Goal: Task Accomplishment & Management: Manage account settings

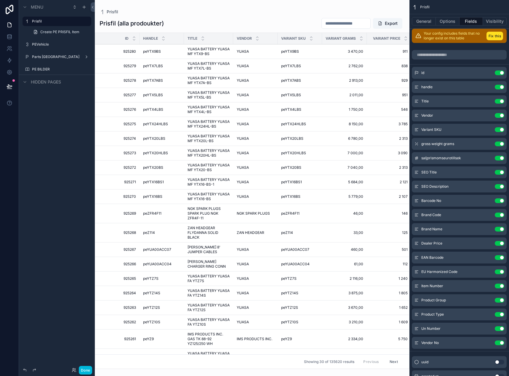
click at [45, 47] on label "PEVehicle" at bounding box center [60, 44] width 56 height 5
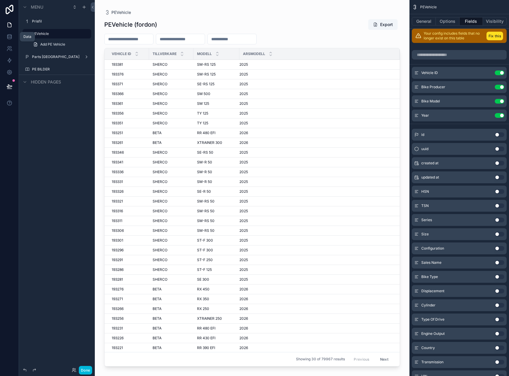
click at [8, 36] on icon at bounding box center [9, 35] width 4 height 1
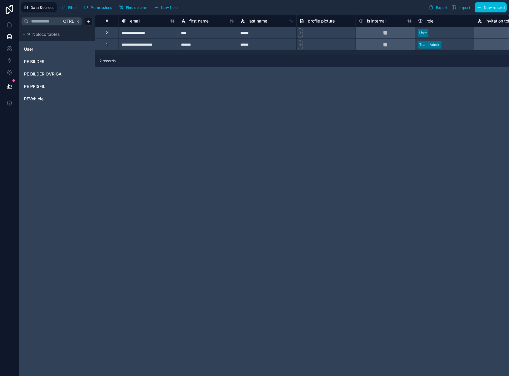
click at [182, 141] on div "**********" at bounding box center [302, 195] width 414 height 361
click at [42, 100] on span "PEVehicle" at bounding box center [34, 99] width 20 height 6
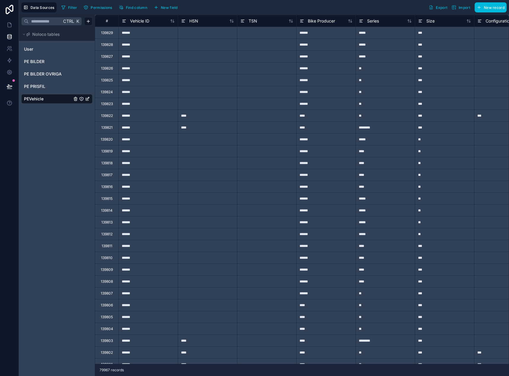
click at [174, 11] on button "New field" at bounding box center [166, 7] width 28 height 9
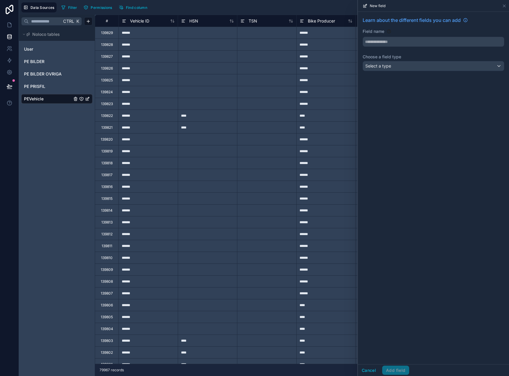
drag, startPoint x: 400, startPoint y: 35, endPoint x: 396, endPoint y: 39, distance: 6.1
click at [399, 36] on div "Field name" at bounding box center [434, 37] width 142 height 18
click at [394, 41] on input "text" at bounding box center [433, 41] width 141 height 9
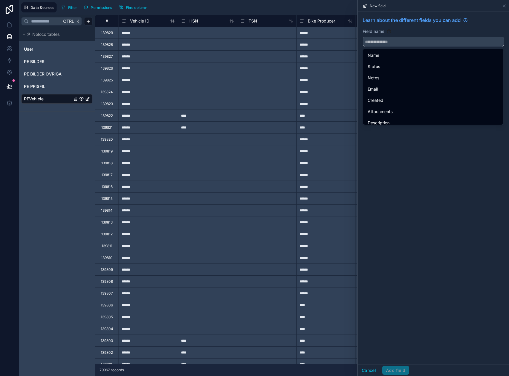
paste input "*********"
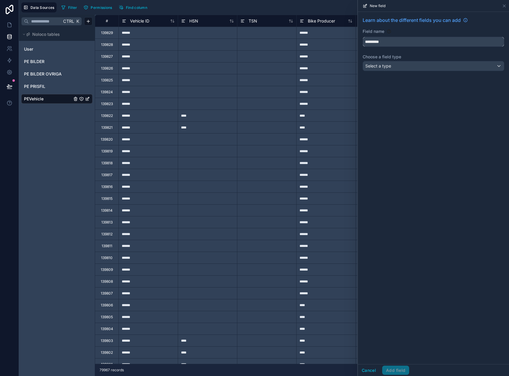
type input "*********"
click at [400, 70] on div "Select a type" at bounding box center [433, 65] width 141 height 9
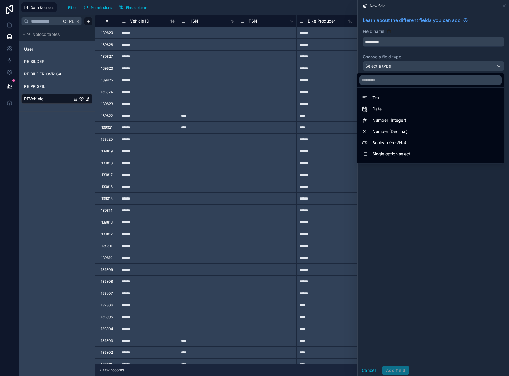
click at [397, 97] on div "Text" at bounding box center [430, 97] width 137 height 7
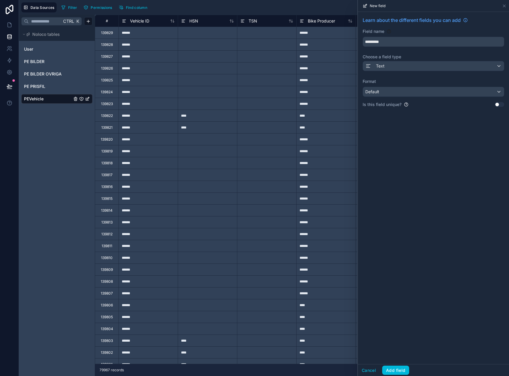
click at [399, 373] on button "Add field" at bounding box center [395, 370] width 27 height 9
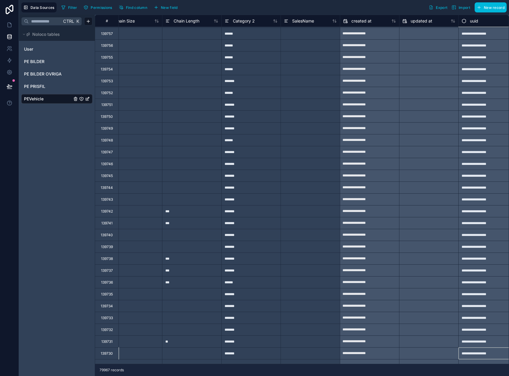
scroll to position [852, 697]
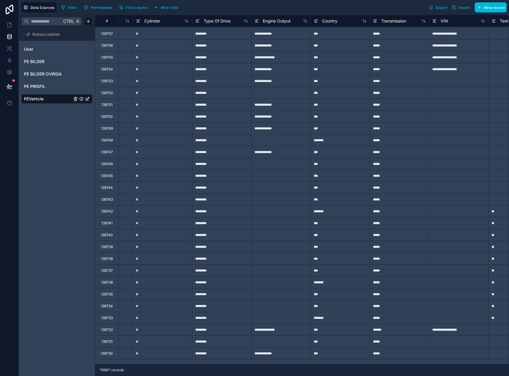
click at [464, 9] on span "Import" at bounding box center [465, 7] width 12 height 4
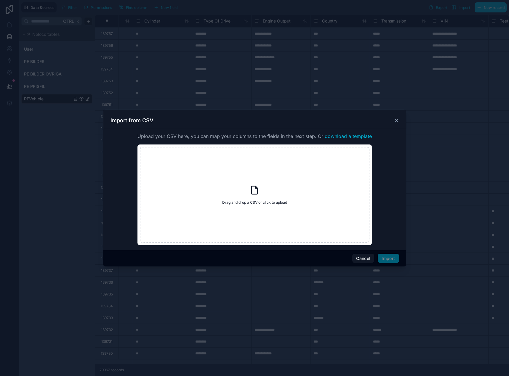
click at [270, 195] on div "Drag and drop a CSV or click to upload Drag and drop a CSV or click to upload" at bounding box center [255, 195] width 230 height 96
click at [360, 264] on div "Cancel Import" at bounding box center [254, 258] width 303 height 17
click at [358, 253] on div "Cancel Import" at bounding box center [254, 258] width 303 height 17
click at [359, 260] on button "Cancel" at bounding box center [363, 258] width 22 height 9
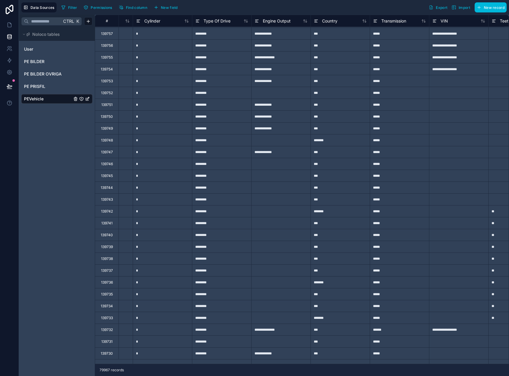
scroll to position [852, 1214]
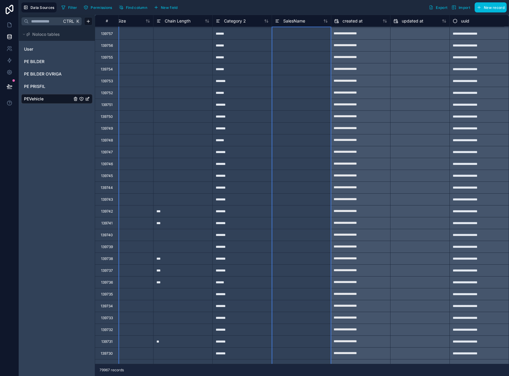
click at [288, 23] on span "SalesName" at bounding box center [294, 21] width 22 height 6
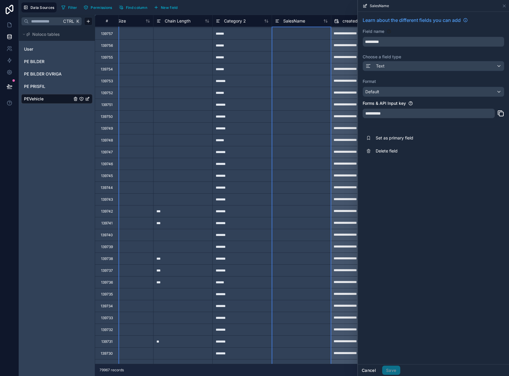
click at [365, 366] on button "Cancel" at bounding box center [369, 370] width 22 height 9
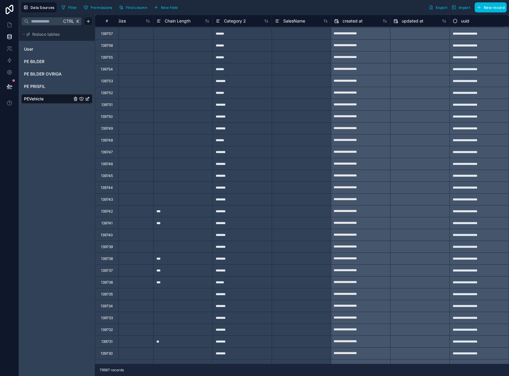
click at [138, 10] on button "Find column" at bounding box center [133, 7] width 33 height 9
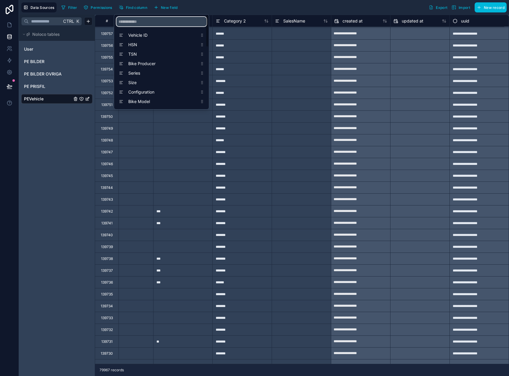
click at [145, 21] on input "scrollable content" at bounding box center [161, 21] width 90 height 9
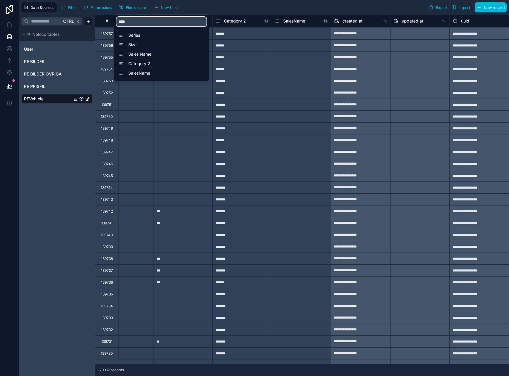
type input "*****"
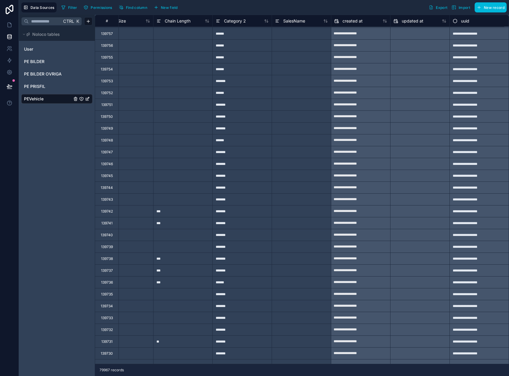
drag, startPoint x: 325, startPoint y: 6, endPoint x: 316, endPoint y: 14, distance: 12.2
click at [324, 6] on div "Filter Permissions Find column New field Export Import New record" at bounding box center [283, 7] width 448 height 10
click at [290, 35] on div at bounding box center [301, 34] width 59 height 12
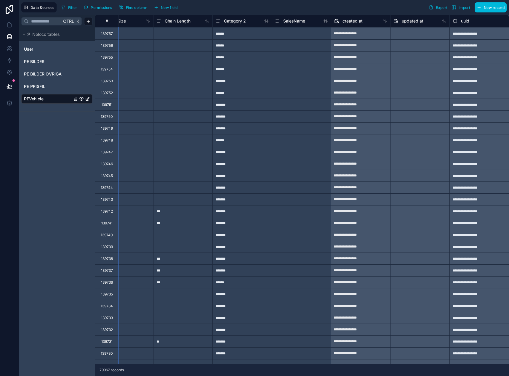
click at [293, 19] on span "SalesName" at bounding box center [294, 21] width 22 height 6
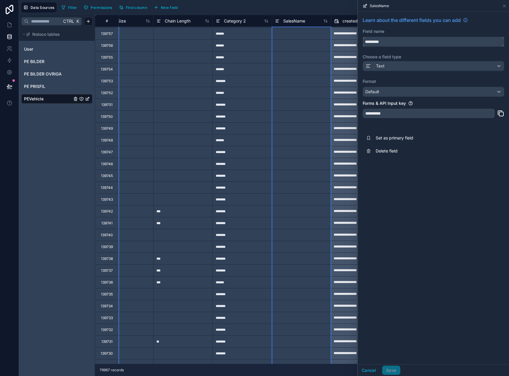
click at [413, 40] on input "*********" at bounding box center [433, 41] width 141 height 9
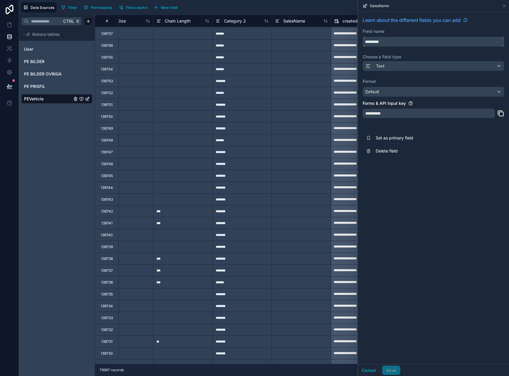
click at [413, 41] on input "*********" at bounding box center [433, 41] width 141 height 9
type input "**********"
click at [473, 193] on div "**********" at bounding box center [433, 188] width 151 height 353
click at [408, 83] on label "Format" at bounding box center [434, 82] width 142 height 6
drag, startPoint x: 394, startPoint y: 370, endPoint x: 391, endPoint y: 367, distance: 3.6
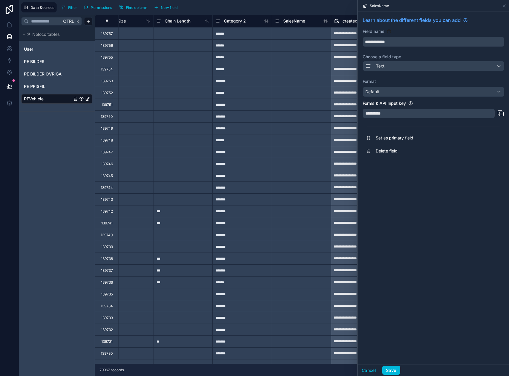
click at [393, 369] on button "Save" at bounding box center [391, 370] width 18 height 9
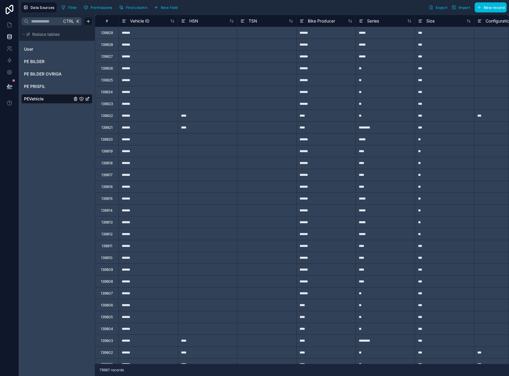
click at [465, 8] on span "Import" at bounding box center [465, 7] width 12 height 4
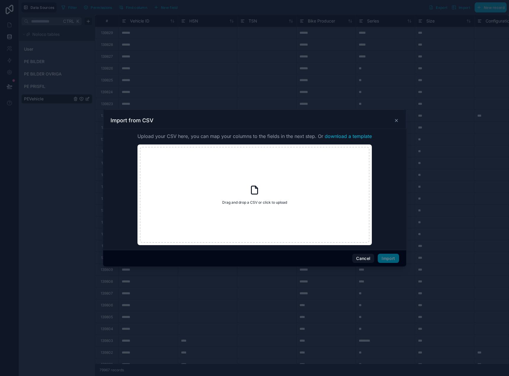
click at [270, 196] on div "Drag and drop a CSV or click to upload Drag and drop a CSV or click to upload" at bounding box center [255, 195] width 230 height 96
type input "**********"
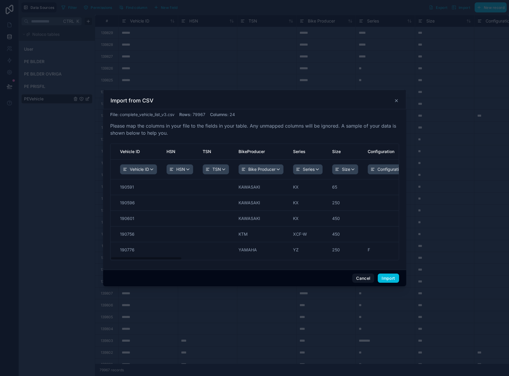
drag, startPoint x: 156, startPoint y: 261, endPoint x: 210, endPoint y: 261, distance: 53.3
click at [210, 261] on div "File : complete_vehicle_list_v3.csv Rows : 79967 Columns : 24 Please map the co…" at bounding box center [254, 188] width 289 height 153
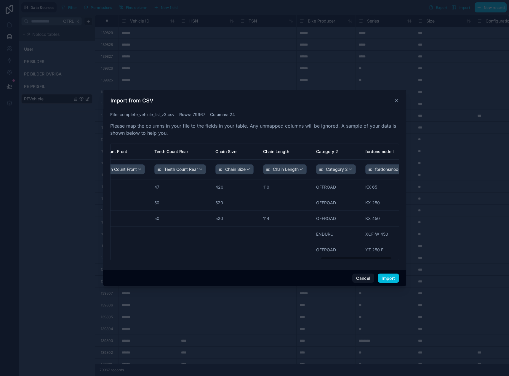
scroll to position [0, 873]
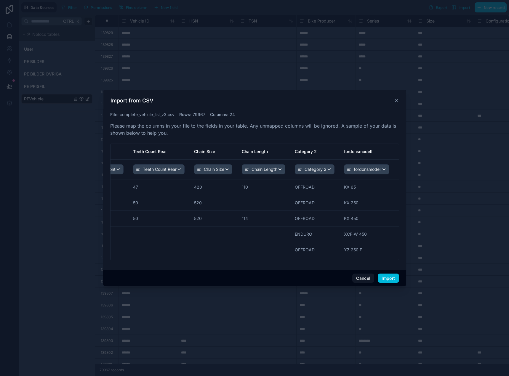
drag, startPoint x: 177, startPoint y: 259, endPoint x: 402, endPoint y: 261, distance: 224.6
click at [402, 261] on div "File : complete_vehicle_list_v3.csv Rows : 79967 Columns : 24 Please map the co…" at bounding box center [254, 189] width 303 height 161
click at [390, 280] on button "Import" at bounding box center [388, 278] width 21 height 9
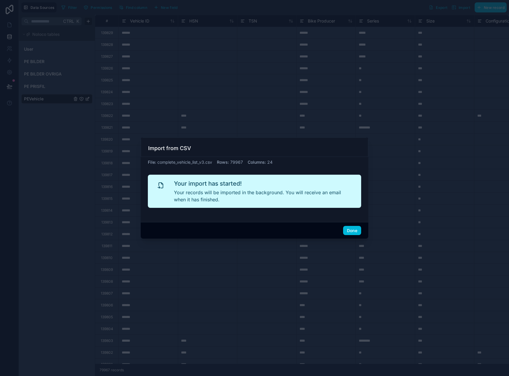
click at [350, 231] on button "Done" at bounding box center [352, 230] width 18 height 9
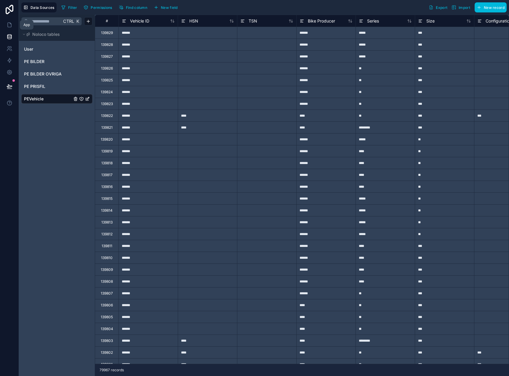
drag, startPoint x: 9, startPoint y: 27, endPoint x: 12, endPoint y: 27, distance: 3.6
click at [9, 27] on icon at bounding box center [10, 25] width 4 height 4
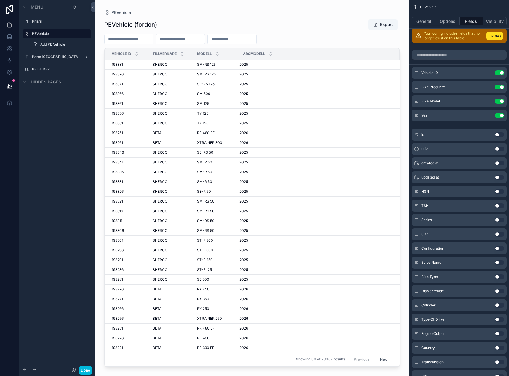
click at [245, 23] on div "scrollable content" at bounding box center [252, 184] width 315 height 369
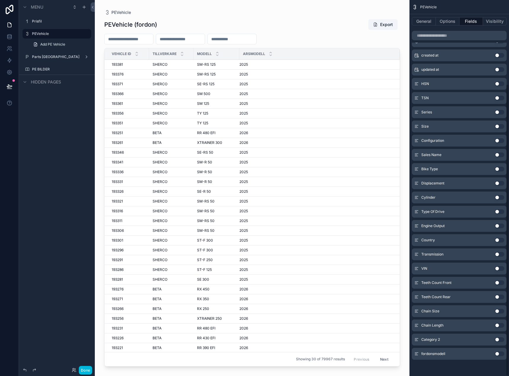
scroll to position [108, 0]
drag, startPoint x: 497, startPoint y: 354, endPoint x: 497, endPoint y: 351, distance: 3.3
click at [497, 354] on button "Use setting" at bounding box center [499, 353] width 9 height 5
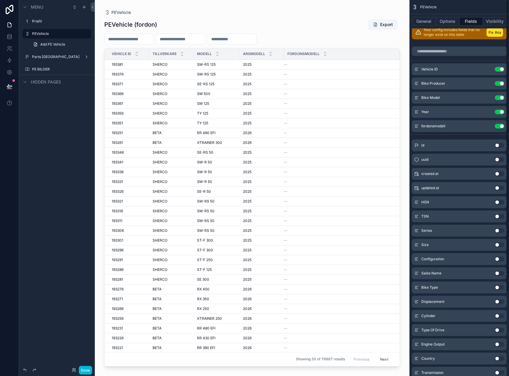
scroll to position [0, 0]
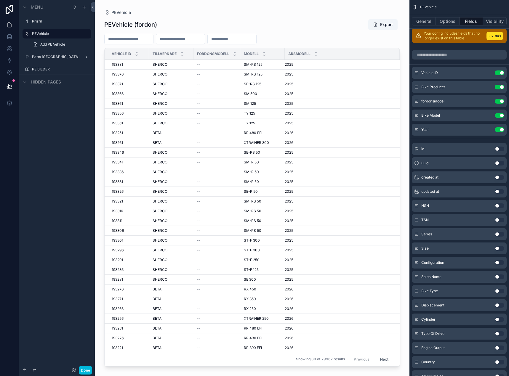
click at [499, 113] on button "Use setting" at bounding box center [499, 115] width 9 height 5
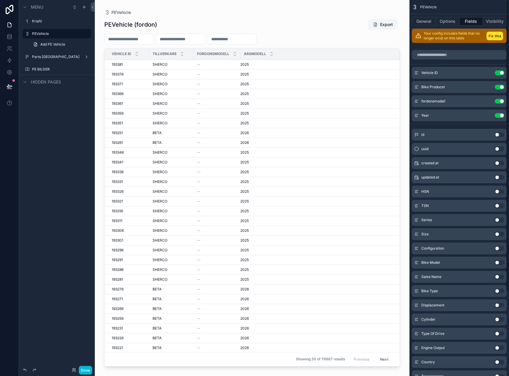
click at [0, 0] on icon "scrollable content" at bounding box center [0, 0] width 0 height 0
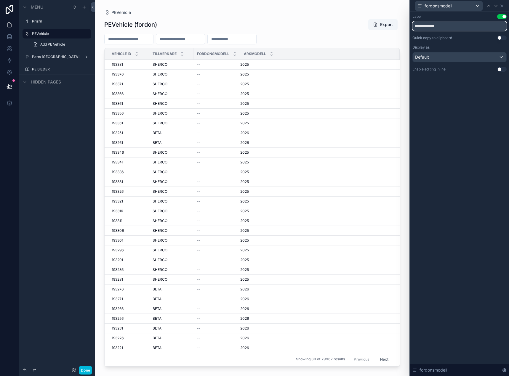
drag, startPoint x: 433, startPoint y: 27, endPoint x: 372, endPoint y: 24, distance: 62.0
click at [372, 24] on div "**********" at bounding box center [254, 188] width 509 height 376
type input "******"
click at [437, 103] on div "Label Use setting ****** Quick copy to clipboard Use setting Display as Default…" at bounding box center [459, 194] width 99 height 364
click at [88, 371] on button "Done" at bounding box center [85, 370] width 13 height 9
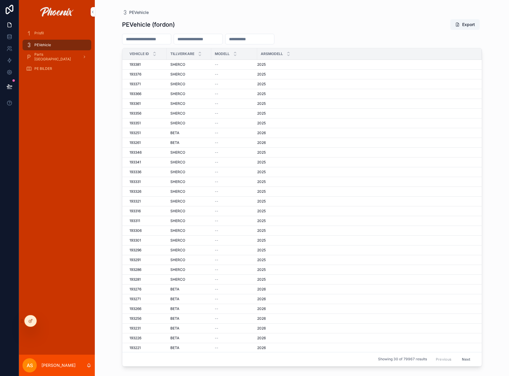
click at [236, 53] on div "scrollable content" at bounding box center [235, 54] width 4 height 7
click at [234, 53] on div "scrollable content" at bounding box center [235, 54] width 4 height 7
click at [236, 56] on icon "scrollable content" at bounding box center [235, 55] width 4 height 4
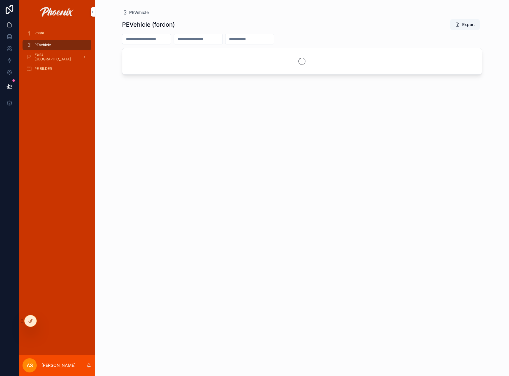
click at [30, 317] on div at bounding box center [31, 321] width 12 height 11
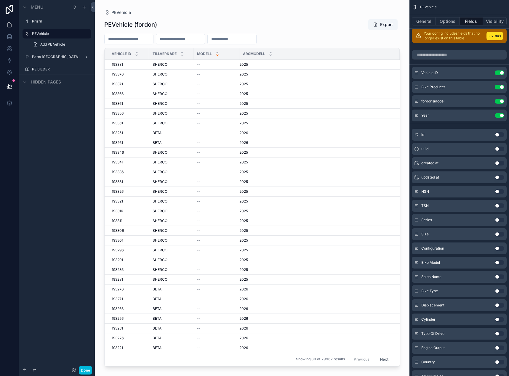
click at [318, 36] on div "scrollable content" at bounding box center [252, 184] width 315 height 369
click at [445, 21] on button "Options" at bounding box center [448, 21] width 24 height 8
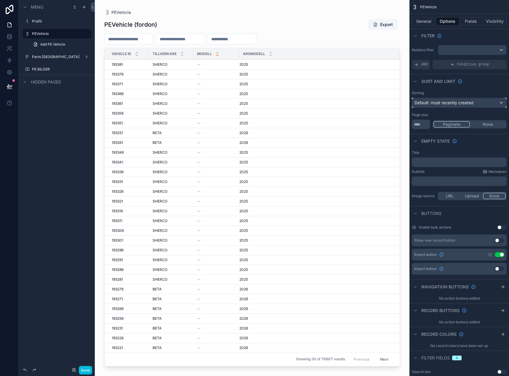
click at [436, 99] on div "Default: most recently created" at bounding box center [459, 102] width 94 height 9
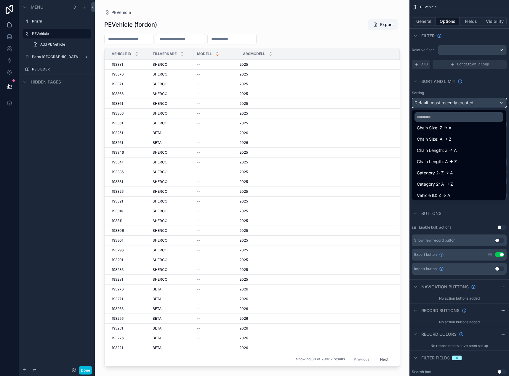
scroll to position [526, 0]
click at [461, 193] on div "fordonsmodell: A -> Z" at bounding box center [459, 193] width 84 height 7
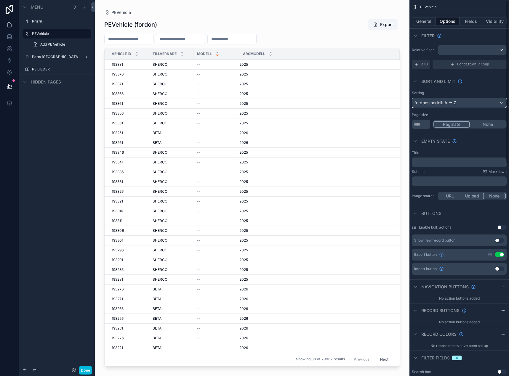
click at [473, 107] on div "fordonsmodell: A -> Z" at bounding box center [459, 102] width 94 height 9
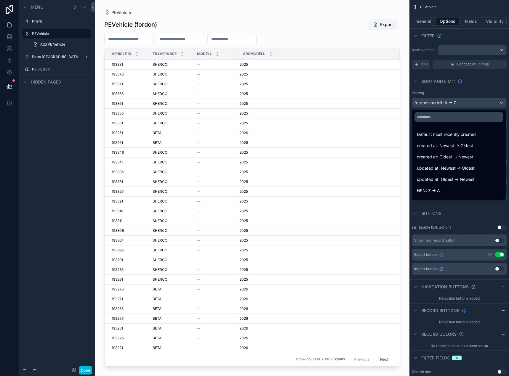
click at [483, 168] on div "updated at: Newest -> Oldest" at bounding box center [459, 168] width 84 height 7
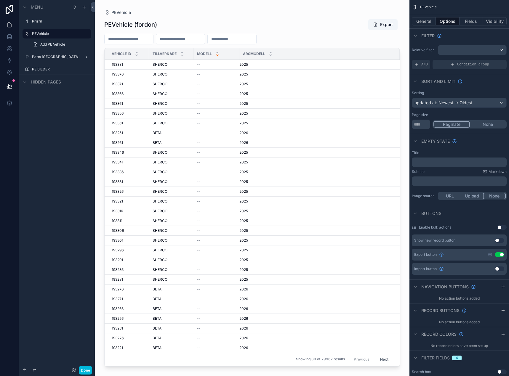
click at [83, 374] on button "Done" at bounding box center [85, 370] width 13 height 9
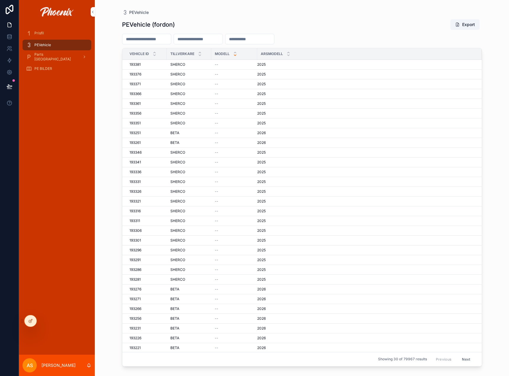
click at [67, 45] on div "PEVehicle" at bounding box center [57, 44] width 62 height 9
click at [235, 55] on icon "scrollable content" at bounding box center [235, 55] width 4 height 4
click at [235, 53] on div "scrollable content" at bounding box center [235, 54] width 4 height 7
click at [47, 45] on span "PEVehicle" at bounding box center [42, 45] width 17 height 5
click at [6, 36] on link at bounding box center [9, 37] width 19 height 12
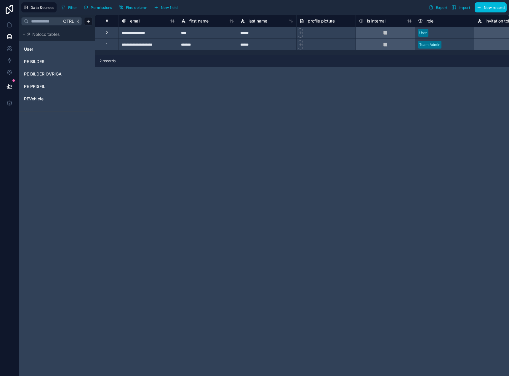
click at [36, 100] on span "PEVehicle" at bounding box center [34, 99] width 20 height 6
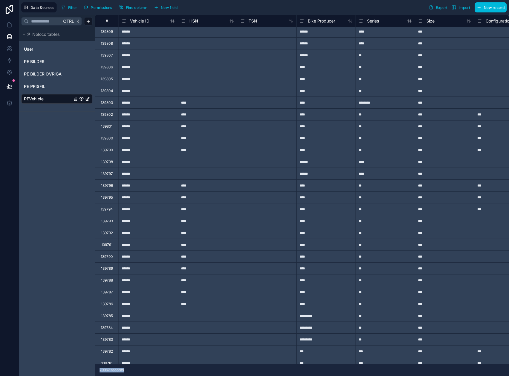
scroll to position [260, 0]
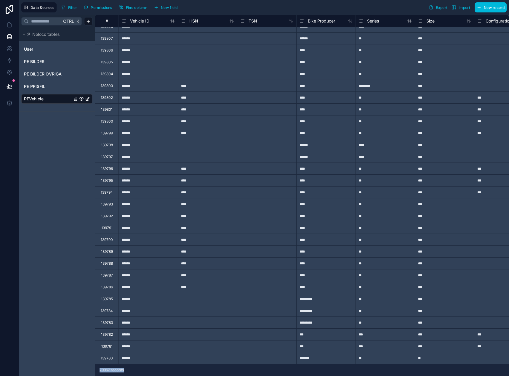
drag, startPoint x: 193, startPoint y: 366, endPoint x: 203, endPoint y: 362, distance: 10.6
click at [205, 362] on div "**********" at bounding box center [302, 195] width 414 height 361
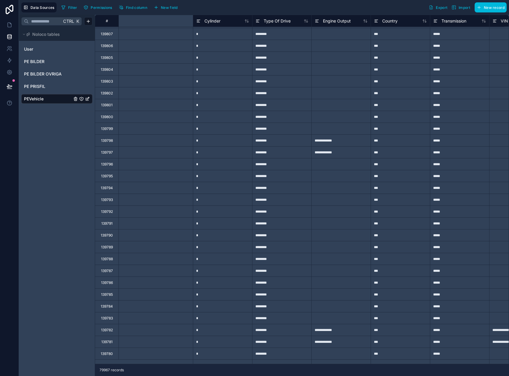
scroll to position [260, 1214]
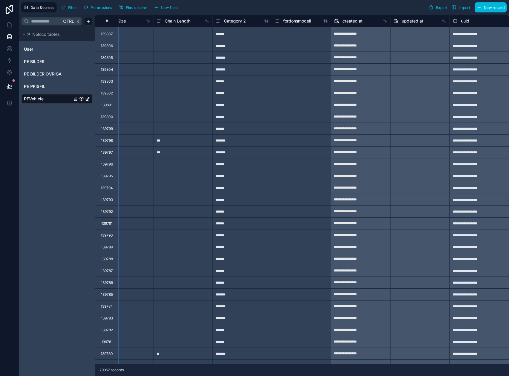
click at [326, 21] on icon at bounding box center [326, 21] width 1 height 3
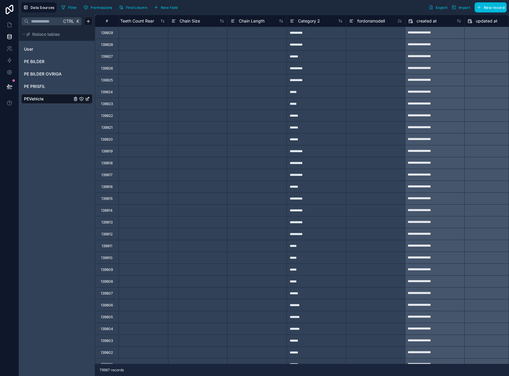
scroll to position [0, 1214]
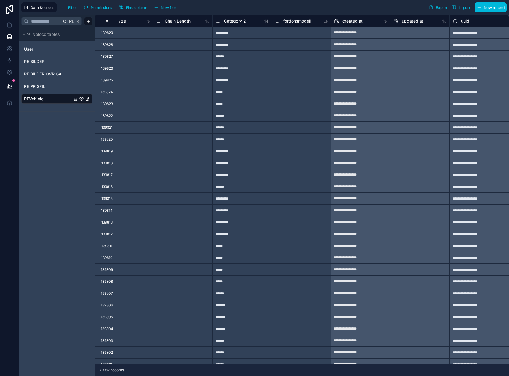
click at [460, 9] on span "Import" at bounding box center [465, 7] width 12 height 4
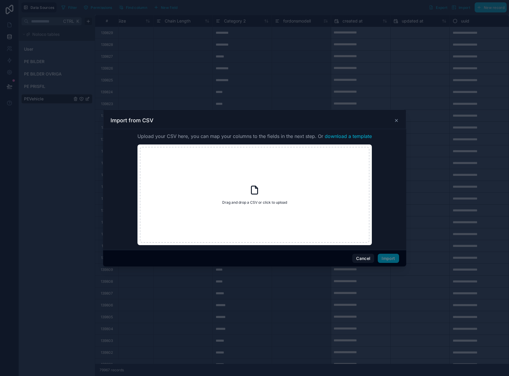
click at [250, 202] on span "Drag and drop a CSV or click to upload" at bounding box center [254, 202] width 65 height 5
type input "**********"
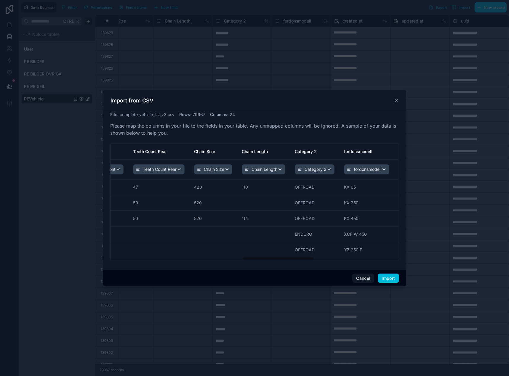
scroll to position [0, 873]
drag, startPoint x: 175, startPoint y: 258, endPoint x: 416, endPoint y: 260, distance: 240.6
click at [416, 260] on div "Import from CSV File : complete_vehicle_list_v3.csv Rows : 79967 Columns : 24 P…" at bounding box center [254, 188] width 509 height 376
click at [391, 278] on button "Import" at bounding box center [388, 278] width 21 height 9
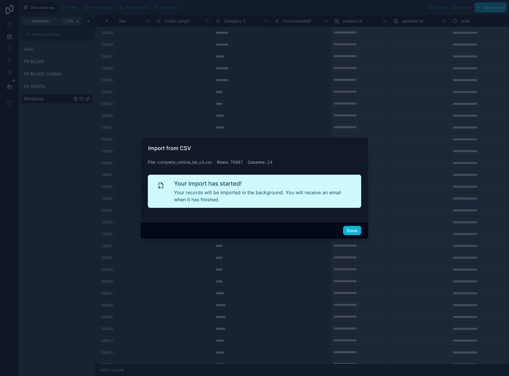
click at [346, 234] on button "Done" at bounding box center [352, 230] width 18 height 9
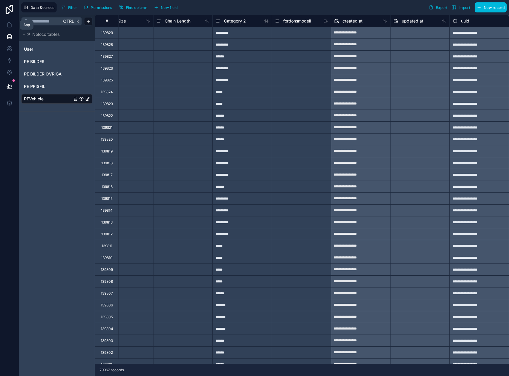
click at [13, 24] on link at bounding box center [9, 25] width 19 height 12
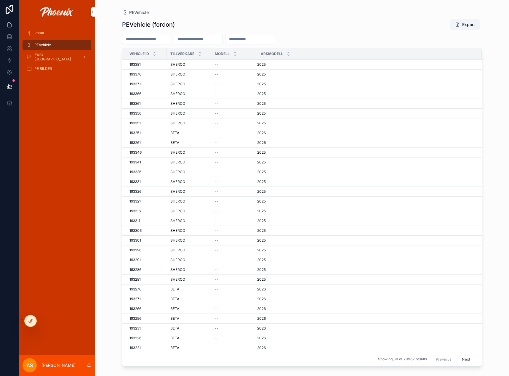
click at [349, 30] on div "PEVehicle (fordon) Export" at bounding box center [302, 24] width 360 height 11
click at [235, 52] on icon "scrollable content" at bounding box center [235, 53] width 4 height 4
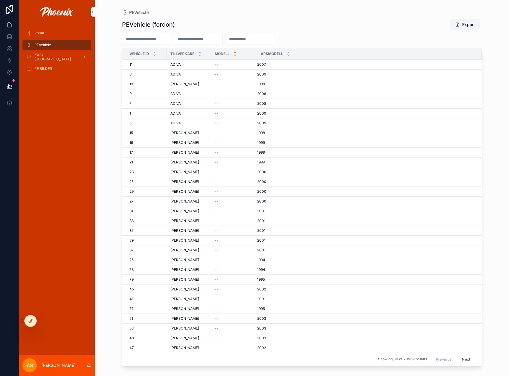
click at [235, 56] on icon "scrollable content" at bounding box center [235, 55] width 4 height 4
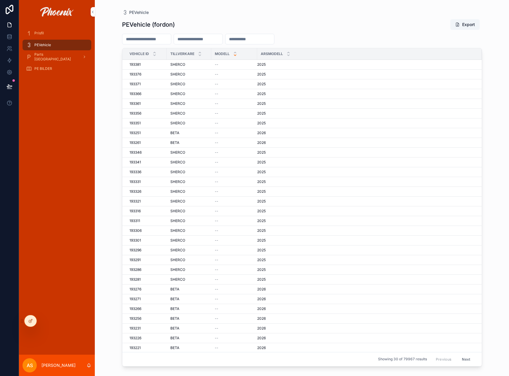
click at [235, 52] on icon "scrollable content" at bounding box center [235, 53] width 4 height 4
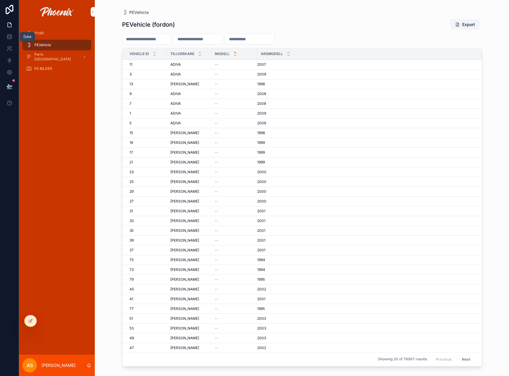
click at [12, 39] on icon at bounding box center [10, 37] width 6 height 6
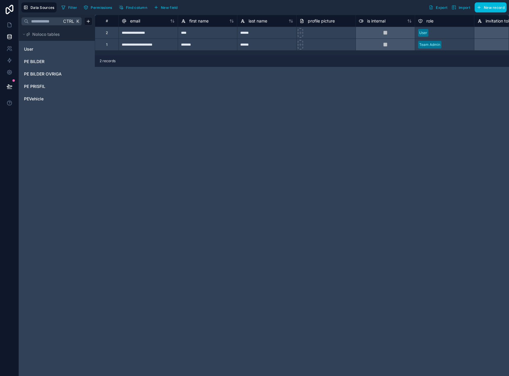
click at [39, 102] on span "PEVehicle" at bounding box center [34, 99] width 20 height 6
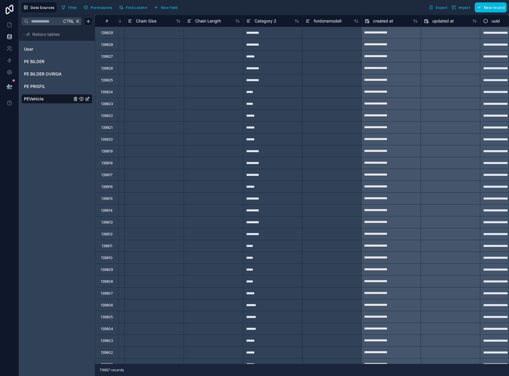
scroll to position [0, 1214]
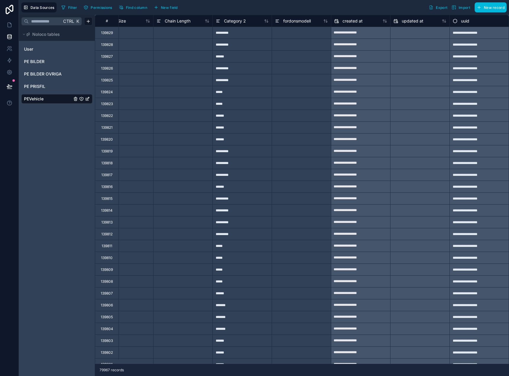
click at [159, 10] on button "New field" at bounding box center [166, 7] width 28 height 9
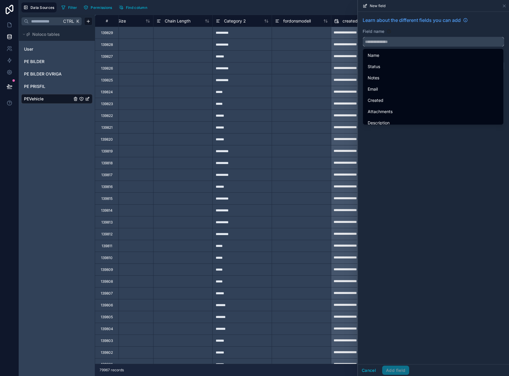
click at [375, 41] on input "text" at bounding box center [433, 41] width 141 height 9
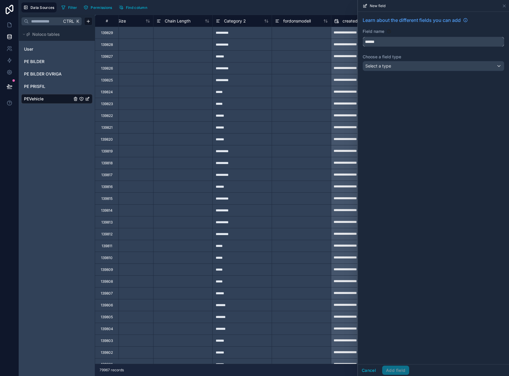
type input "******"
click at [387, 74] on div "Learn about the different fields you can add Field name ****** Choose a field t…" at bounding box center [433, 45] width 151 height 66
click at [390, 68] on span "Select a type" at bounding box center [378, 66] width 26 height 6
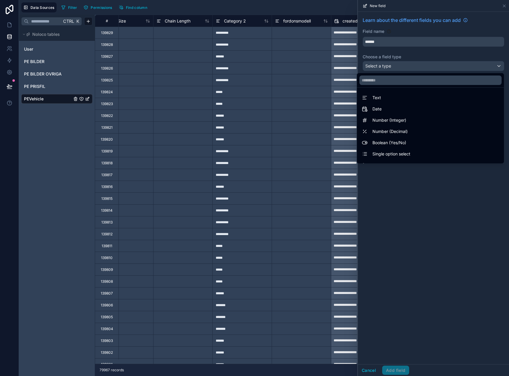
click at [397, 144] on span "Boolean (Yes/No)" at bounding box center [389, 142] width 34 height 7
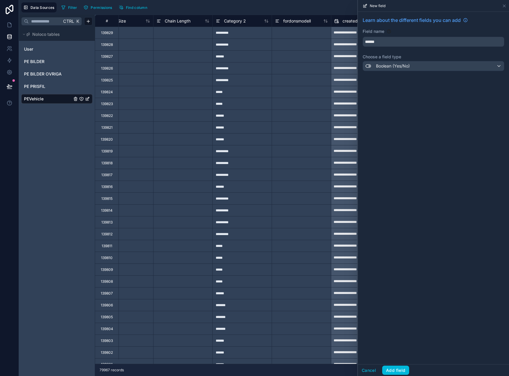
click at [395, 369] on button "Add field" at bounding box center [395, 370] width 27 height 9
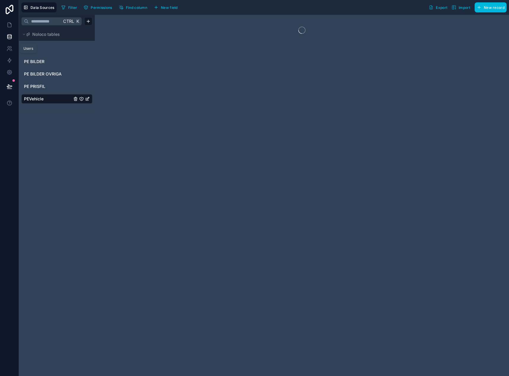
click at [9, 58] on icon at bounding box center [10, 60] width 6 height 6
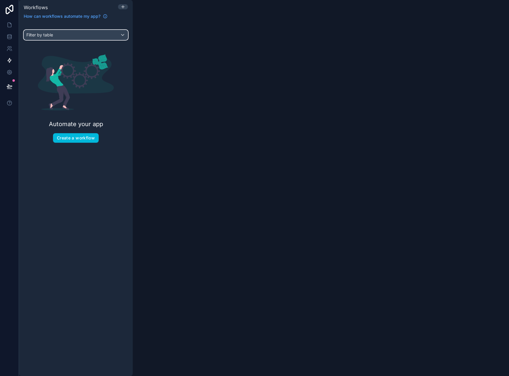
click at [68, 37] on div "Filter by table" at bounding box center [76, 34] width 104 height 9
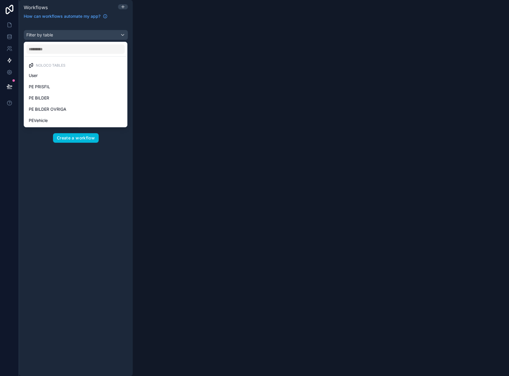
drag, startPoint x: 59, startPoint y: 122, endPoint x: 58, endPoint y: 114, distance: 8.0
click at [59, 122] on div "PEVehicle" at bounding box center [76, 120] width 94 height 7
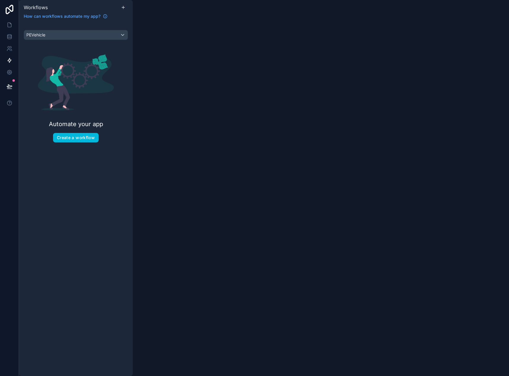
click at [61, 140] on button "Create a workflow" at bounding box center [76, 137] width 46 height 9
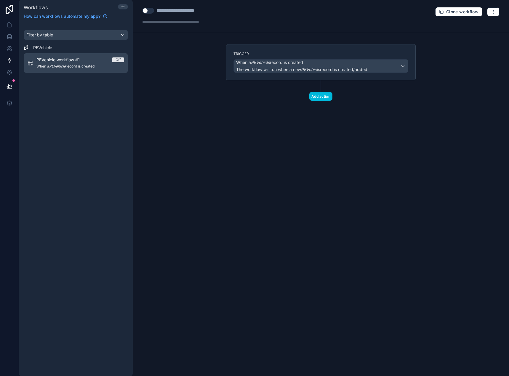
click at [148, 12] on button "Use setting" at bounding box center [148, 11] width 12 height 6
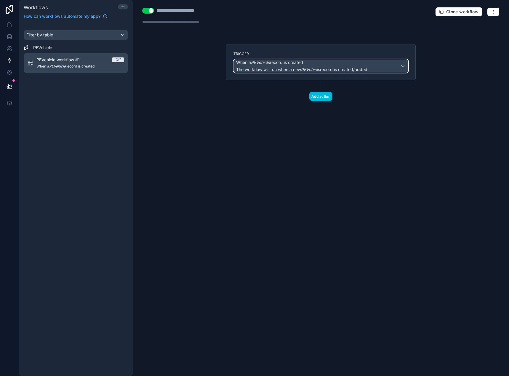
click at [292, 61] on span "When a PEVehicle record is created" at bounding box center [269, 63] width 67 height 6
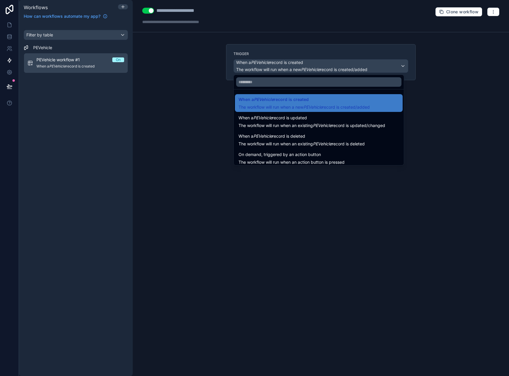
click at [301, 125] on span "The workflow will run when an existing PEVehicle record is updated/changed" at bounding box center [311, 125] width 147 height 5
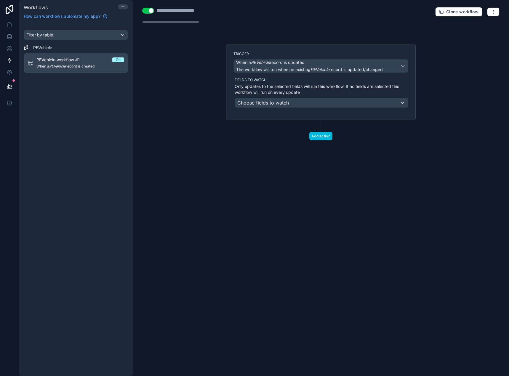
click at [285, 108] on div "Trigger When a PEVehicle record is updated The workflow will run when an existi…" at bounding box center [321, 82] width 190 height 76
click at [285, 105] on span "Choose fields to watch" at bounding box center [263, 103] width 52 height 6
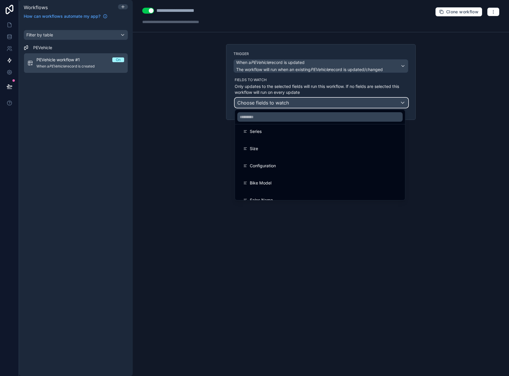
scroll to position [59, 0]
click at [276, 87] on div at bounding box center [254, 188] width 509 height 376
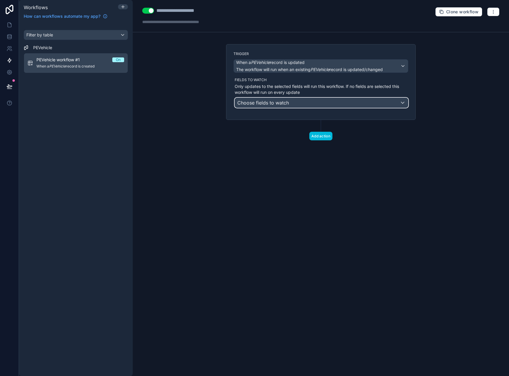
click at [276, 102] on span "Choose fields to watch" at bounding box center [263, 103] width 52 height 6
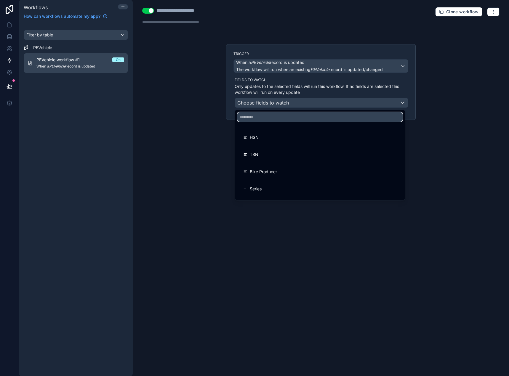
click at [274, 117] on input "text" at bounding box center [319, 116] width 165 height 9
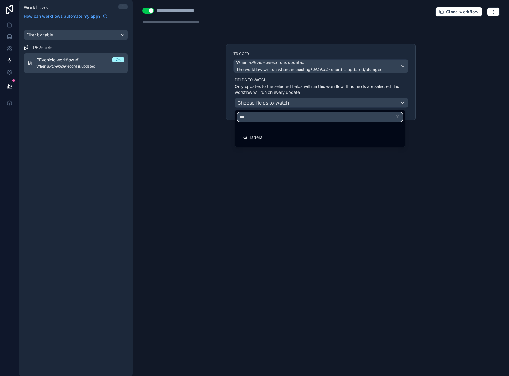
type input "***"
click at [268, 142] on div "radera" at bounding box center [320, 137] width 168 height 17
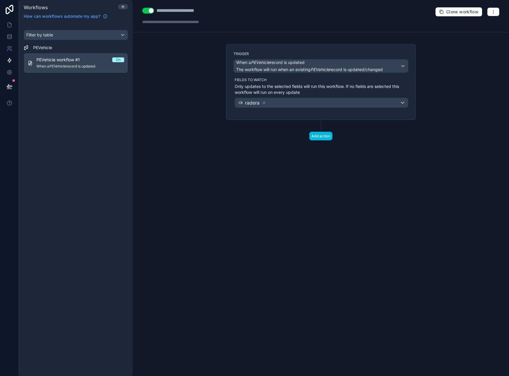
click at [318, 135] on button "Add action" at bounding box center [320, 136] width 23 height 9
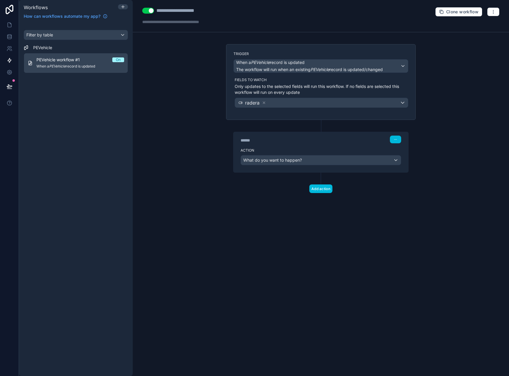
click at [253, 166] on div "Action What do you want to happen?" at bounding box center [320, 159] width 175 height 27
click at [261, 161] on span "What do you want to happen?" at bounding box center [272, 160] width 59 height 5
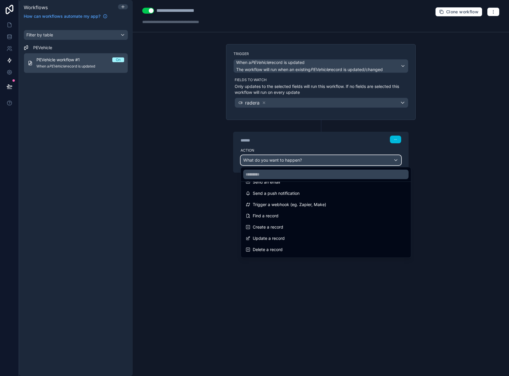
scroll to position [30, 0]
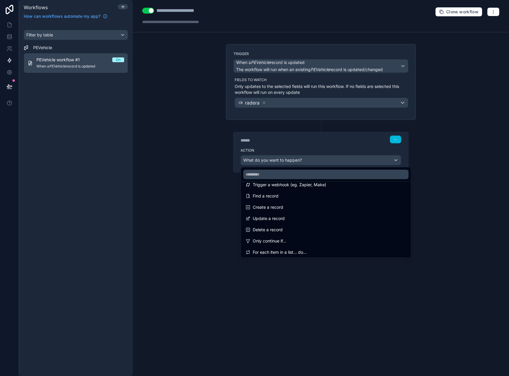
click at [285, 239] on span "Only continue if..." at bounding box center [269, 241] width 33 height 7
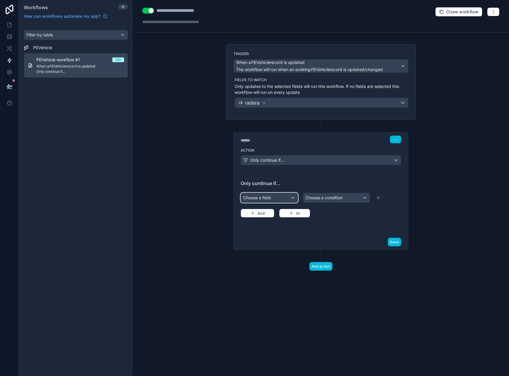
click at [278, 203] on div "Choose a field Choose a condition And Or" at bounding box center [321, 205] width 161 height 26
click at [276, 200] on div "Choose a field" at bounding box center [269, 197] width 57 height 9
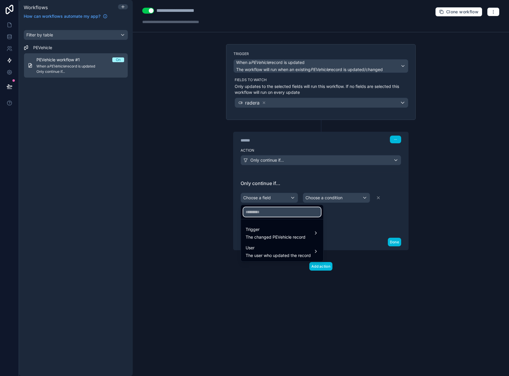
drag, startPoint x: 272, startPoint y: 208, endPoint x: 270, endPoint y: 212, distance: 4.8
click at [270, 212] on input "text" at bounding box center [282, 211] width 78 height 9
type input "*****"
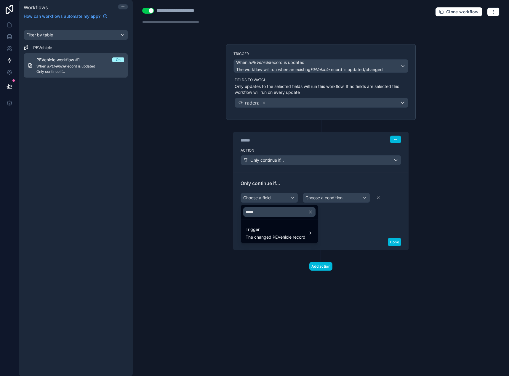
drag, startPoint x: 273, startPoint y: 228, endPoint x: 283, endPoint y: 222, distance: 11.4
click at [274, 228] on span "Trigger" at bounding box center [276, 229] width 60 height 7
click at [311, 198] on div at bounding box center [254, 188] width 509 height 376
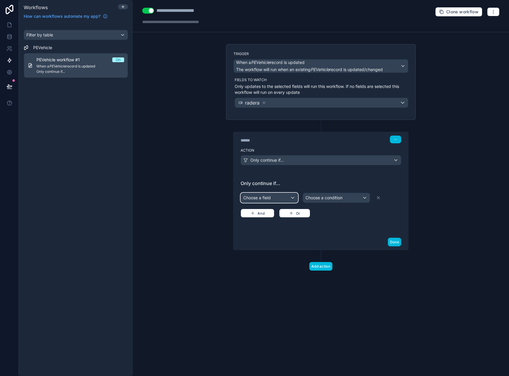
click at [285, 198] on div "Choose a field" at bounding box center [269, 197] width 57 height 9
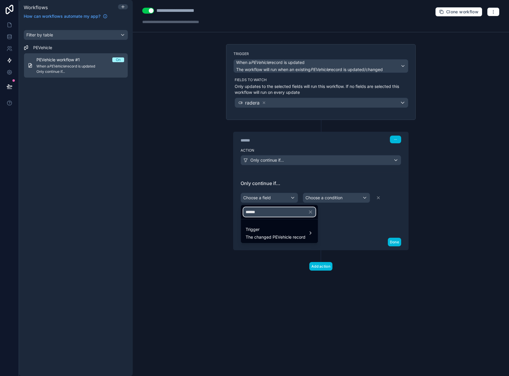
click at [260, 209] on input "******" at bounding box center [279, 211] width 72 height 9
type input "*****"
click at [280, 227] on span "Trigger" at bounding box center [276, 229] width 60 height 7
click at [334, 233] on span "radera" at bounding box center [336, 233] width 13 height 7
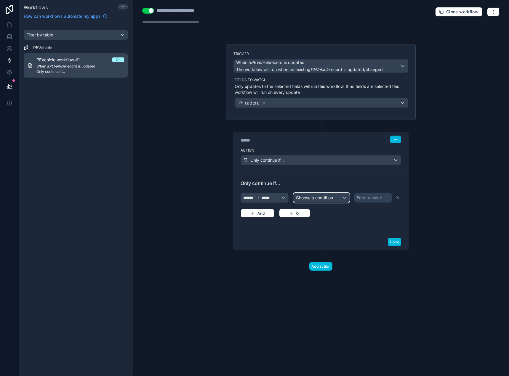
click at [326, 200] on span "Choose a condition" at bounding box center [314, 197] width 37 height 5
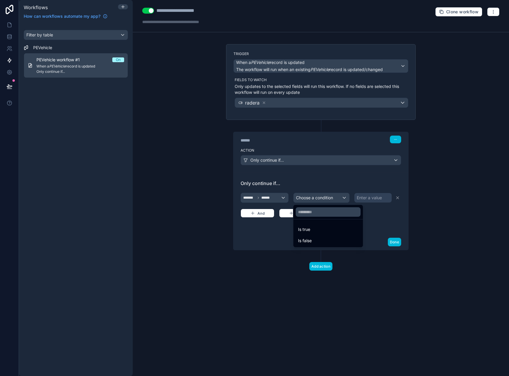
click at [324, 231] on div "Is true" at bounding box center [328, 229] width 60 height 7
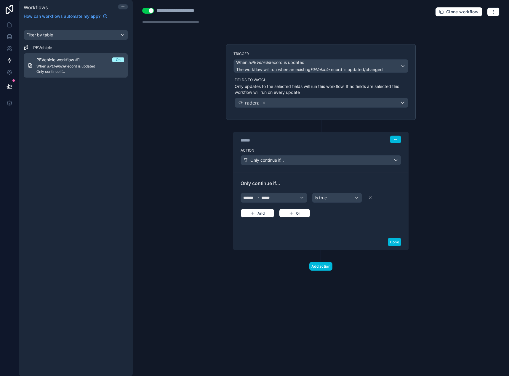
click at [392, 244] on button "Done" at bounding box center [394, 242] width 13 height 9
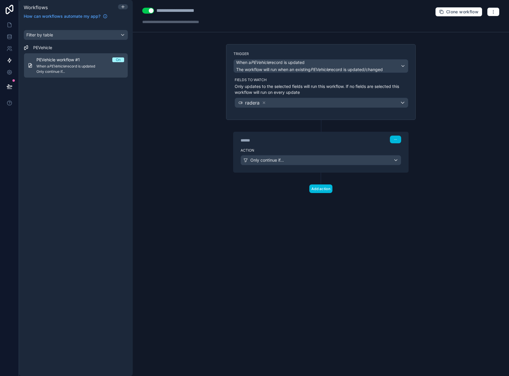
click at [315, 190] on button "Add action" at bounding box center [320, 189] width 23 height 9
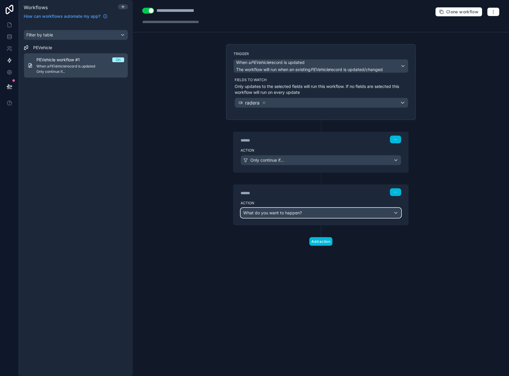
click at [313, 216] on div "What do you want to happen?" at bounding box center [321, 212] width 160 height 9
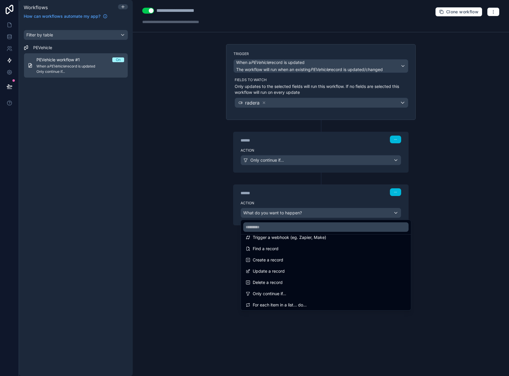
click at [287, 281] on div "Delete a record" at bounding box center [326, 282] width 161 height 7
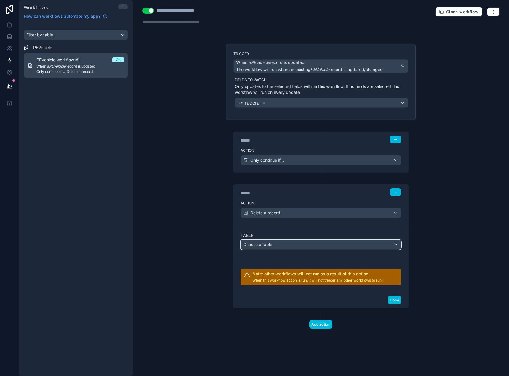
click at [280, 243] on div "Choose a table" at bounding box center [321, 244] width 160 height 9
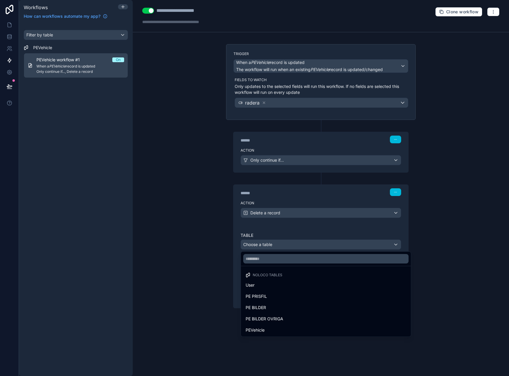
click at [278, 326] on div "PEVehicle" at bounding box center [326, 330] width 168 height 11
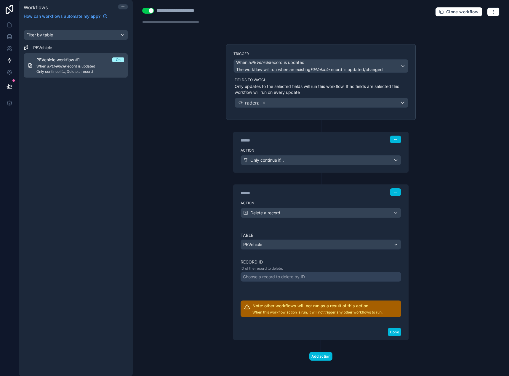
click at [266, 278] on div "Choose a record to delete by ID" at bounding box center [274, 277] width 62 height 6
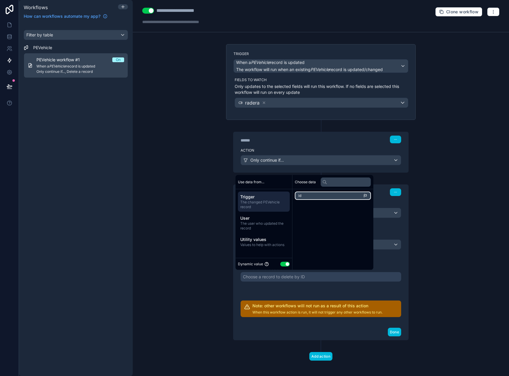
click at [306, 196] on li "id" at bounding box center [333, 196] width 76 height 8
drag, startPoint x: 338, startPoint y: 294, endPoint x: 400, endPoint y: 322, distance: 68.3
click at [342, 295] on div "Table PEVehicle Record ID ID of the record to delete. ******* Note: other workf…" at bounding box center [321, 275] width 161 height 85
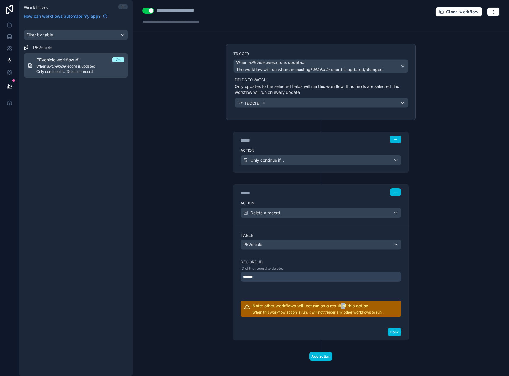
click at [396, 329] on button "Done" at bounding box center [394, 332] width 13 height 9
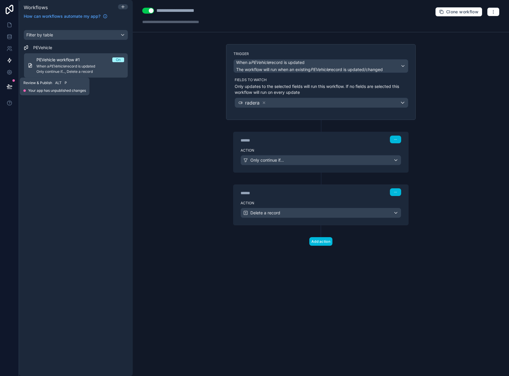
click at [16, 87] on button at bounding box center [9, 86] width 13 height 17
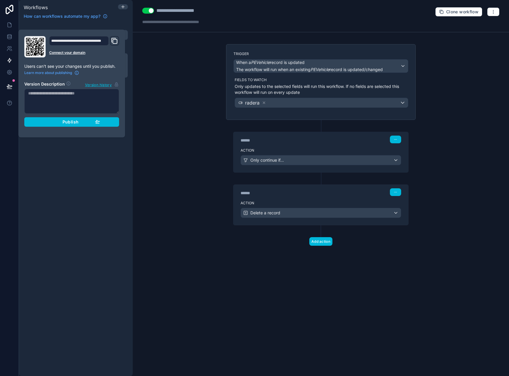
drag, startPoint x: 84, startPoint y: 122, endPoint x: 27, endPoint y: 57, distance: 86.5
click at [83, 121] on div "Publish" at bounding box center [72, 121] width 56 height 5
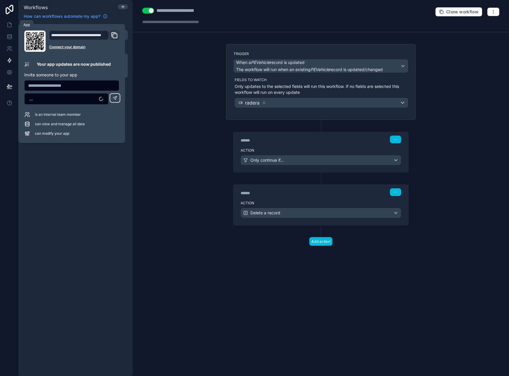
click at [12, 26] on icon at bounding box center [10, 25] width 6 height 6
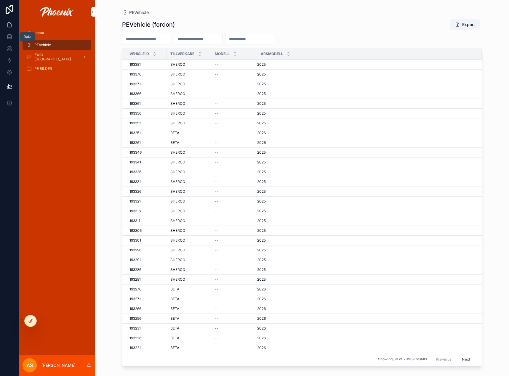
click at [12, 33] on link at bounding box center [9, 37] width 19 height 12
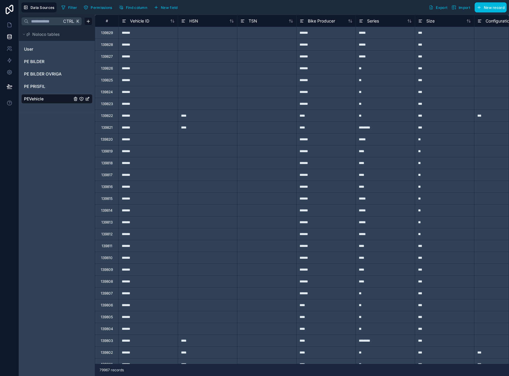
click at [443, 13] on div "Data Sources Filter Permissions Find column New field Export Import New record" at bounding box center [264, 7] width 490 height 15
click at [443, 9] on span "Export" at bounding box center [442, 7] width 12 height 4
click at [9, 22] on icon at bounding box center [10, 25] width 6 height 6
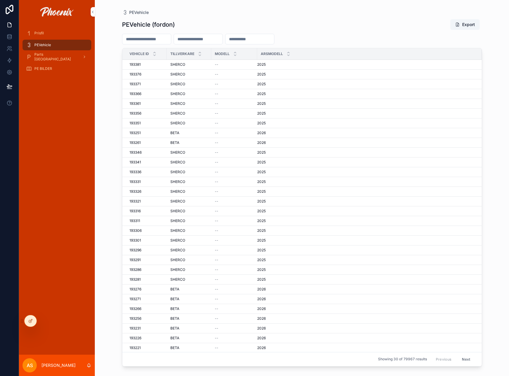
click at [236, 51] on icon "scrollable content" at bounding box center [235, 53] width 4 height 4
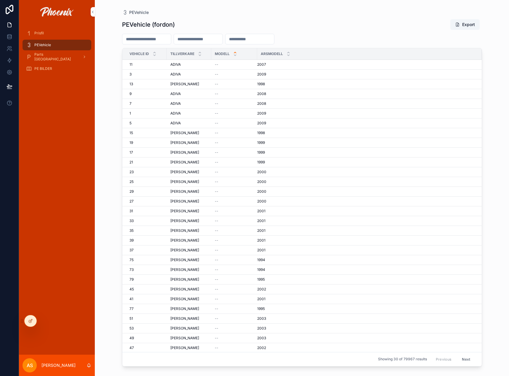
click at [235, 52] on icon "scrollable content" at bounding box center [235, 53] width 4 height 4
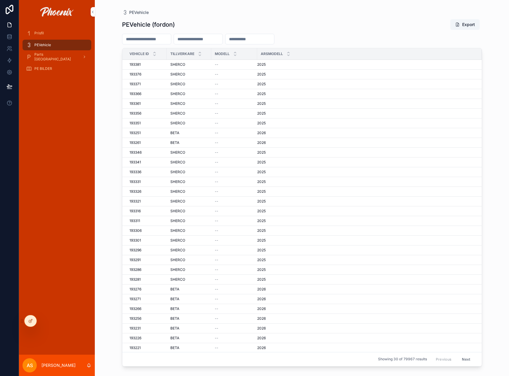
click at [235, 53] on icon "scrollable content" at bounding box center [235, 53] width 4 height 4
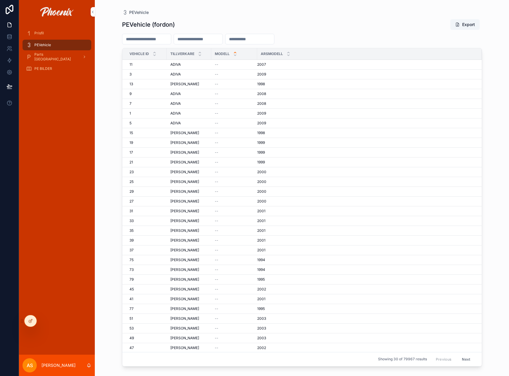
click at [235, 55] on icon "scrollable content" at bounding box center [235, 55] width 2 height 1
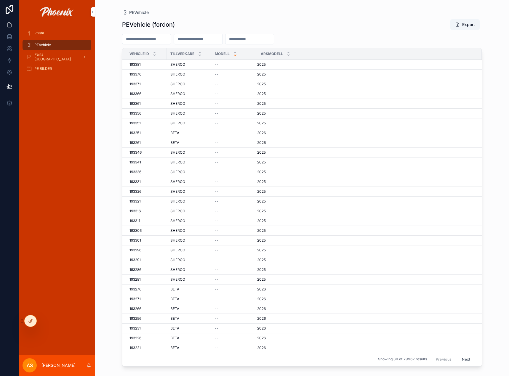
click at [235, 51] on icon "scrollable content" at bounding box center [235, 53] width 4 height 4
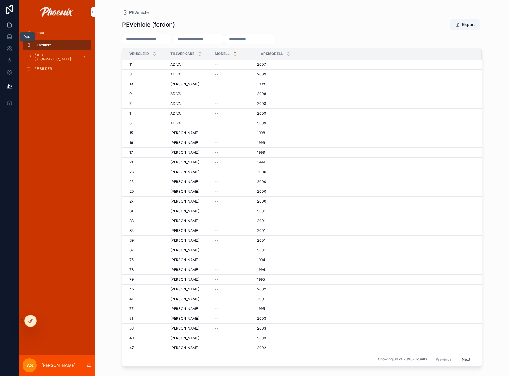
click at [6, 35] on link at bounding box center [9, 37] width 19 height 12
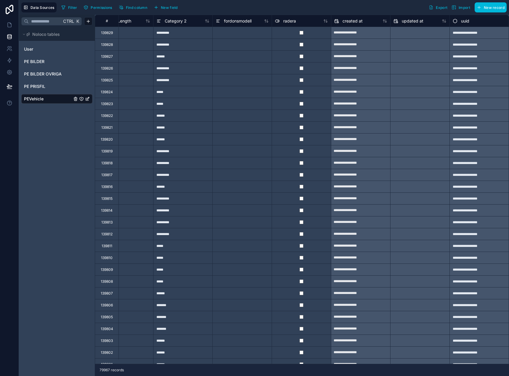
scroll to position [0, 1273]
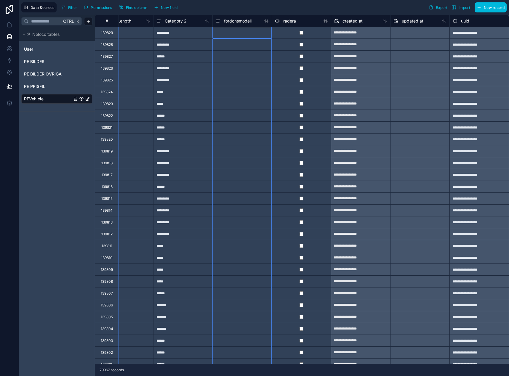
click at [233, 22] on span "fordonsmodell" at bounding box center [238, 21] width 28 height 6
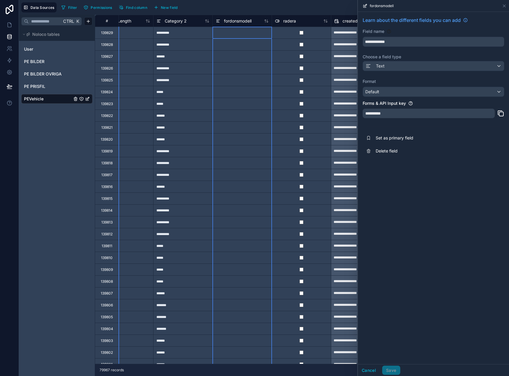
click at [399, 114] on div "**********" at bounding box center [429, 113] width 132 height 9
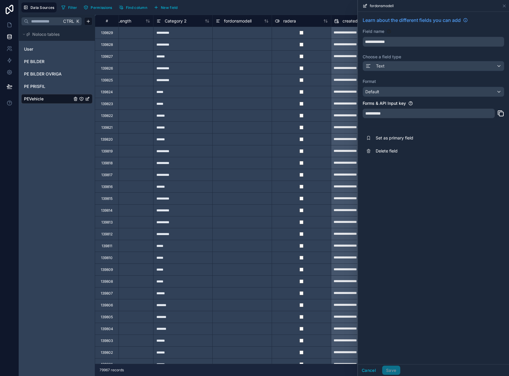
click at [399, 114] on div "**********" at bounding box center [429, 113] width 132 height 9
click at [382, 41] on input "**********" at bounding box center [433, 41] width 141 height 9
click at [395, 154] on button "Delete field" at bounding box center [434, 151] width 142 height 13
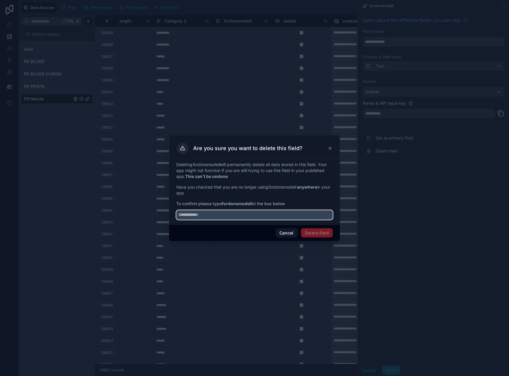
click at [276, 217] on input "text" at bounding box center [254, 214] width 156 height 9
paste input "**********"
type input "**********"
click at [316, 237] on button "Delete field" at bounding box center [317, 232] width 32 height 9
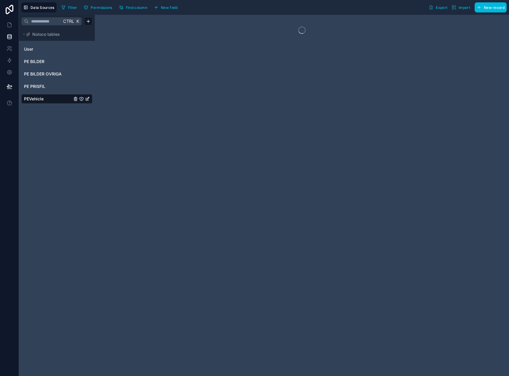
click at [174, 7] on span "New field" at bounding box center [169, 7] width 17 height 4
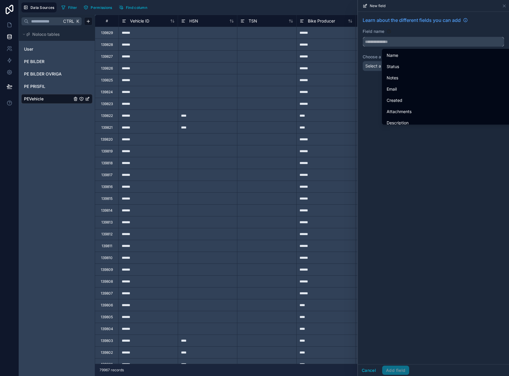
drag, startPoint x: 392, startPoint y: 40, endPoint x: 395, endPoint y: 47, distance: 7.3
click at [393, 42] on input "text" at bounding box center [433, 41] width 141 height 9
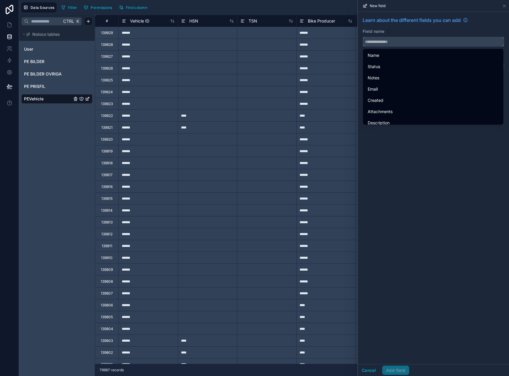
paste input "**********"
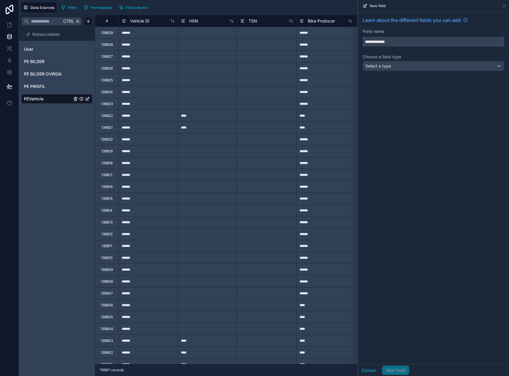
type input "**********"
click at [399, 68] on div "Select a type" at bounding box center [433, 65] width 141 height 9
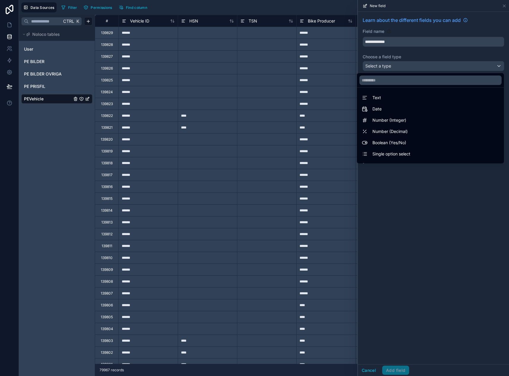
drag, startPoint x: 392, startPoint y: 97, endPoint x: 395, endPoint y: 117, distance: 20.3
click at [392, 97] on div "Text" at bounding box center [430, 97] width 137 height 7
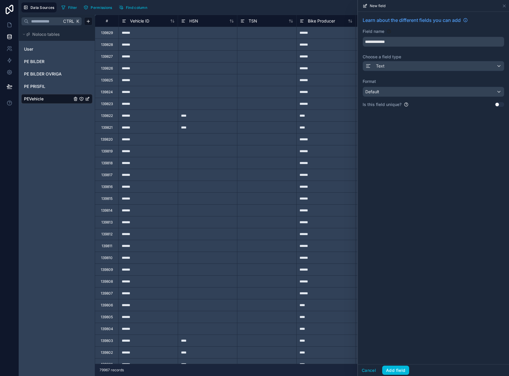
click at [401, 362] on div "**********" at bounding box center [433, 188] width 151 height 353
click at [399, 372] on button "Add field" at bounding box center [395, 370] width 27 height 9
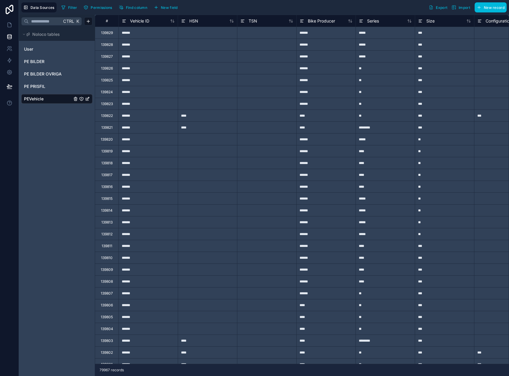
click at [457, 7] on span "Import" at bounding box center [461, 7] width 19 height 5
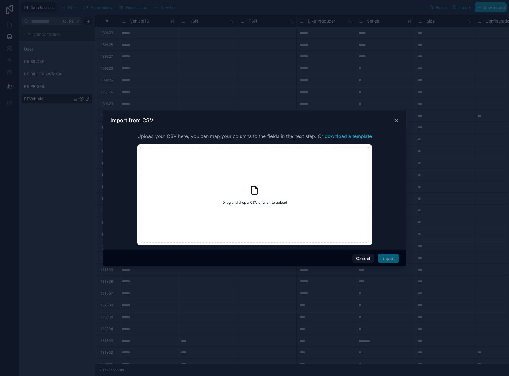
click at [271, 203] on span "Drag and drop a CSV or click to upload" at bounding box center [254, 202] width 65 height 5
type input "**********"
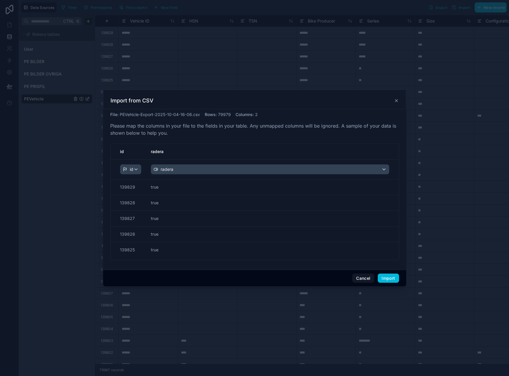
click at [412, 279] on div at bounding box center [254, 188] width 509 height 376
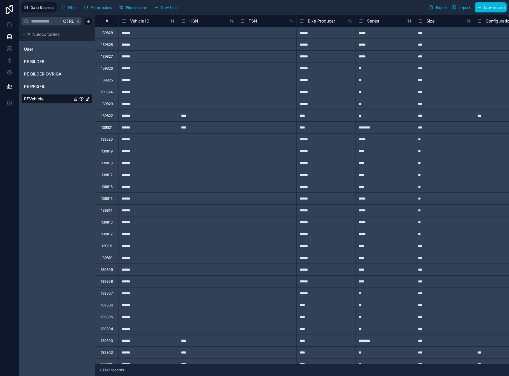
click at [466, 12] on div "Data Sources Filter Permissions Find column New field Export Import New record" at bounding box center [264, 7] width 490 height 15
click at [463, 9] on span "Import" at bounding box center [465, 7] width 12 height 4
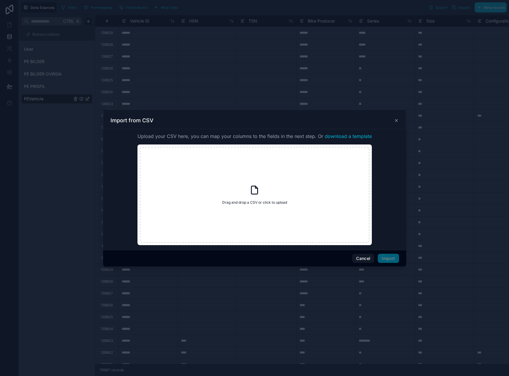
click at [264, 196] on div "Drag and drop a CSV or click to upload Drag and drop a CSV or click to upload" at bounding box center [255, 195] width 230 height 96
type input "**********"
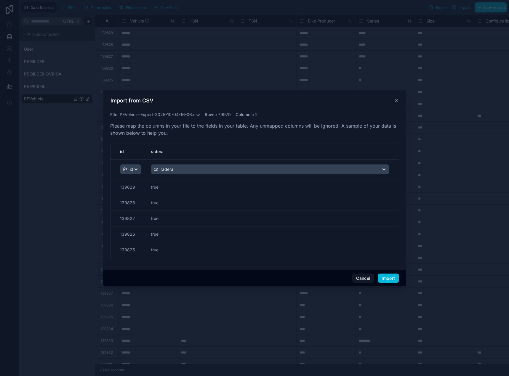
click at [389, 281] on button "Import" at bounding box center [388, 278] width 21 height 9
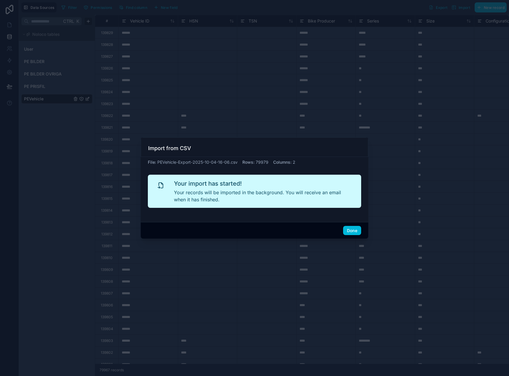
click at [354, 230] on button "Done" at bounding box center [352, 230] width 18 height 9
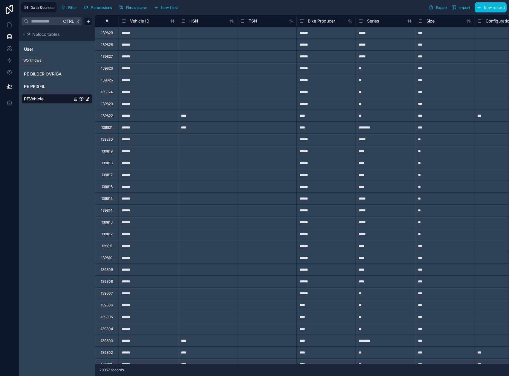
click at [12, 61] on icon at bounding box center [10, 60] width 6 height 6
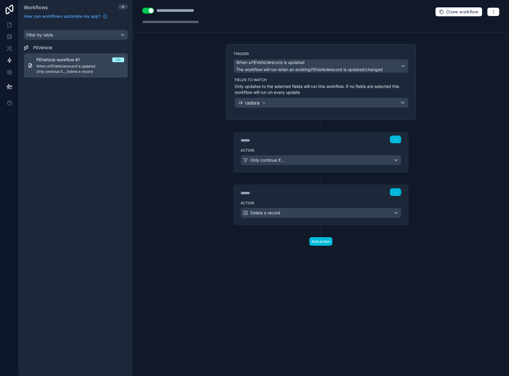
drag, startPoint x: 488, startPoint y: 70, endPoint x: 486, endPoint y: 65, distance: 4.4
click at [487, 67] on div "**********" at bounding box center [321, 188] width 376 height 376
click at [494, 9] on button "button" at bounding box center [493, 11] width 12 height 9
click at [481, 33] on span "Run history" at bounding box center [477, 35] width 28 height 5
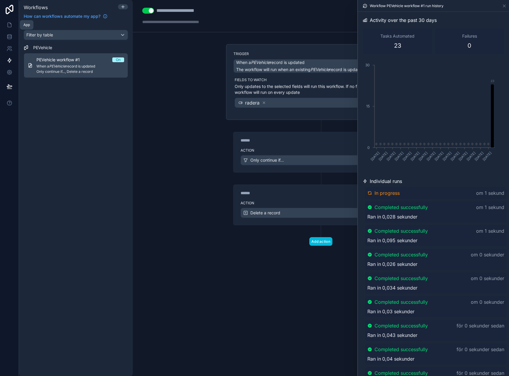
click at [9, 18] on link at bounding box center [9, 9] width 19 height 19
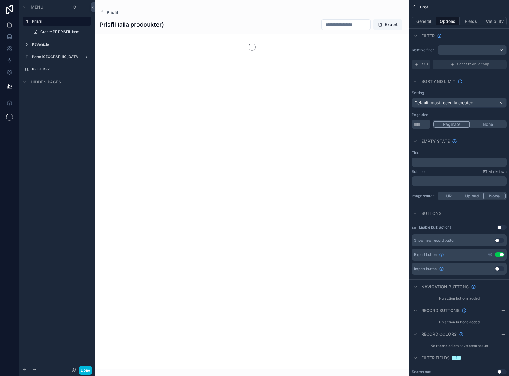
click at [57, 42] on div "PEVehicle" at bounding box center [61, 44] width 58 height 5
click at [87, 372] on button "Done" at bounding box center [85, 370] width 13 height 9
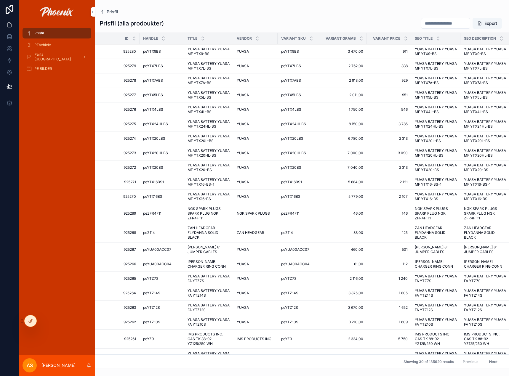
click at [47, 44] on span "PEVehicle" at bounding box center [42, 45] width 17 height 5
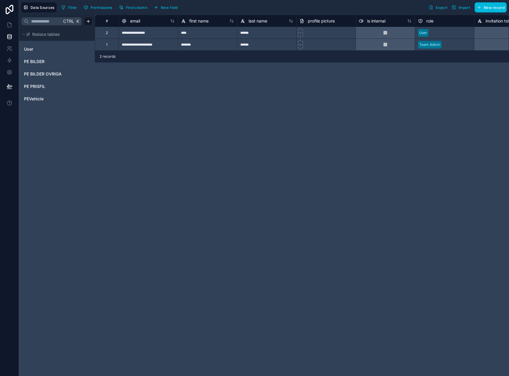
click at [12, 60] on icon at bounding box center [10, 60] width 6 height 6
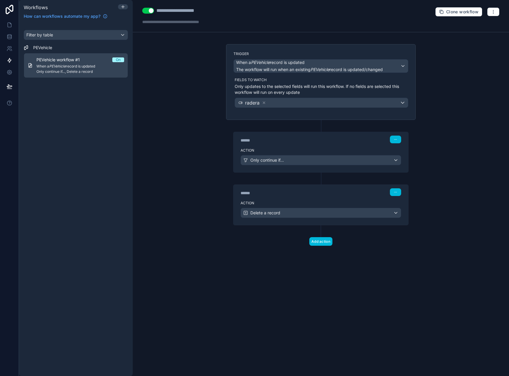
click at [64, 70] on span "Only continue if..., Delete a record" at bounding box center [80, 71] width 88 height 5
click at [497, 13] on button "button" at bounding box center [493, 11] width 12 height 9
click at [469, 33] on span "Run history" at bounding box center [477, 35] width 28 height 5
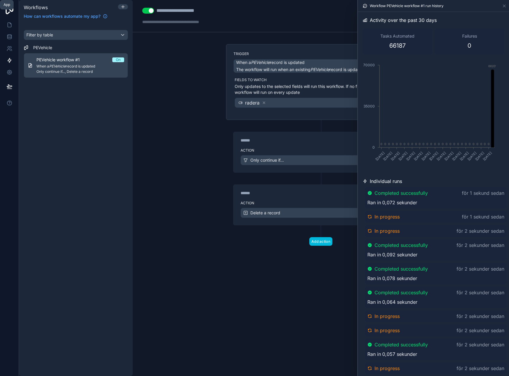
click at [11, 25] on icon at bounding box center [10, 25] width 4 height 4
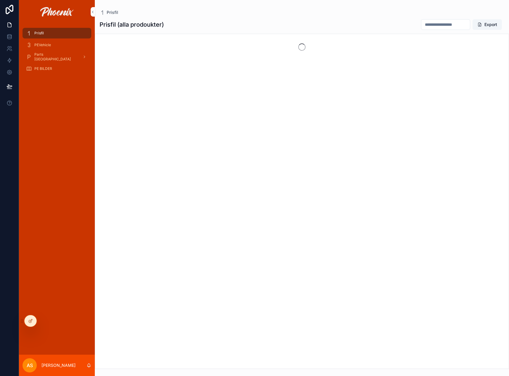
click at [58, 42] on div "PEVehicle" at bounding box center [57, 44] width 62 height 9
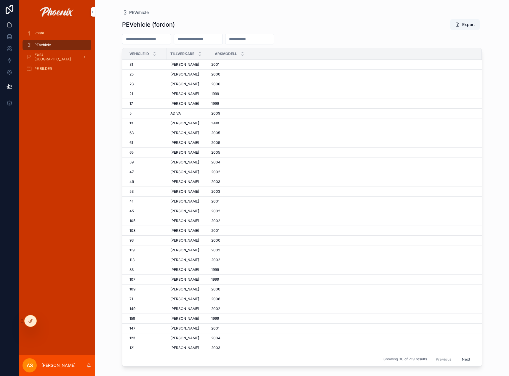
click at [29, 317] on div at bounding box center [31, 321] width 12 height 11
click at [55, 191] on div "Prisfil PEVehicle Parts [GEOGRAPHIC_DATA] PE BILDER" at bounding box center [57, 189] width 76 height 331
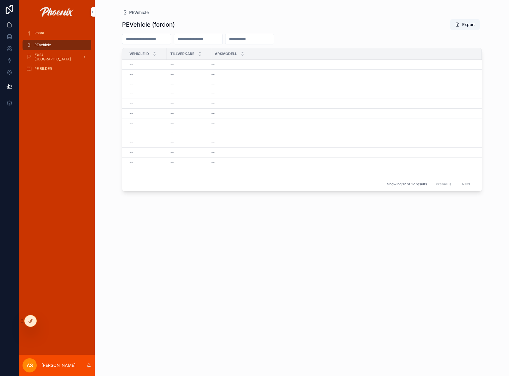
click at [28, 324] on div at bounding box center [31, 321] width 12 height 11
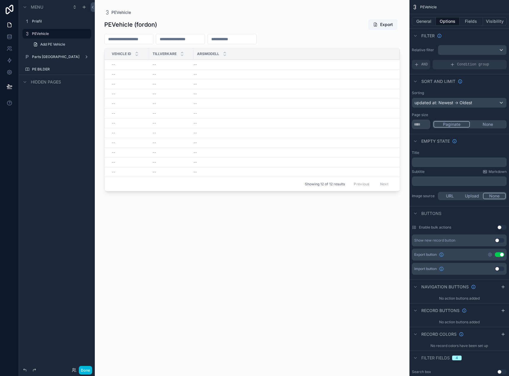
click at [216, 187] on div "Showing 12 of 12 results Previous Next" at bounding box center [252, 184] width 295 height 14
click at [468, 22] on button "Fields" at bounding box center [472, 21] width 24 height 8
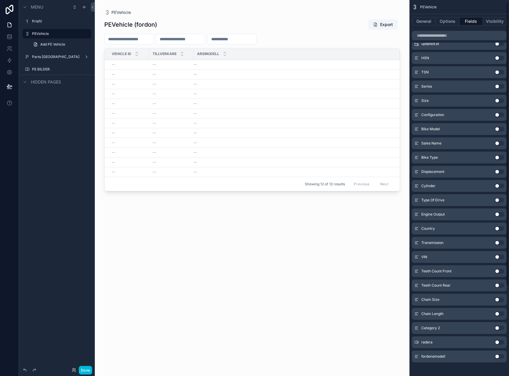
scroll to position [122, 0]
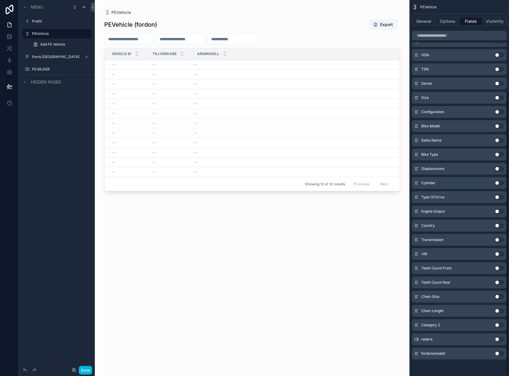
click at [498, 356] on button "Use setting" at bounding box center [499, 353] width 9 height 5
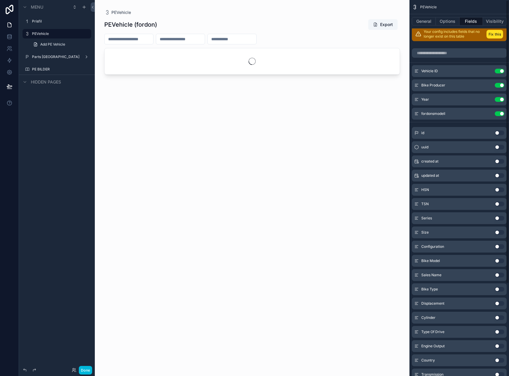
scroll to position [0, 0]
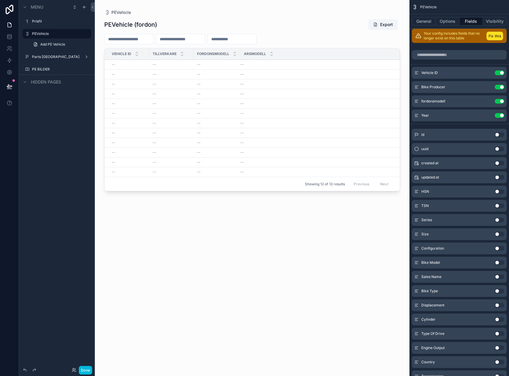
click at [0, 0] on icon "scrollable content" at bounding box center [0, 0] width 0 height 0
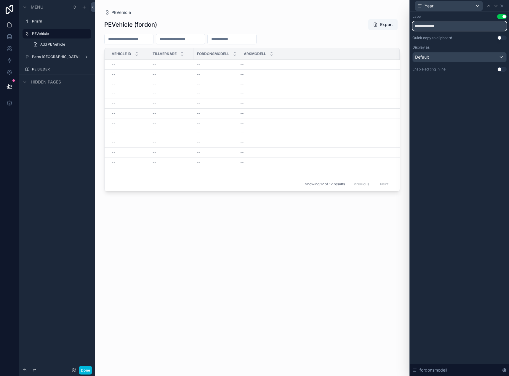
drag, startPoint x: 435, startPoint y: 28, endPoint x: 394, endPoint y: 29, distance: 40.6
click at [394, 29] on div "**********" at bounding box center [254, 188] width 509 height 376
type input "******"
click at [465, 88] on div "Label Use setting ****** Quick copy to clipboard Use setting Display as Default…" at bounding box center [459, 194] width 99 height 364
drag, startPoint x: 303, startPoint y: 28, endPoint x: 319, endPoint y: 24, distance: 16.2
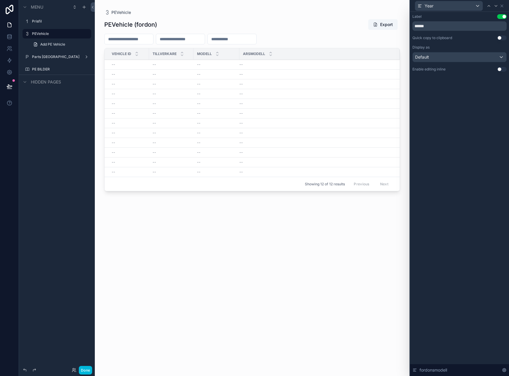
click at [305, 28] on div "PEVehicle (fordon) Export" at bounding box center [252, 24] width 296 height 11
click at [502, 7] on icon at bounding box center [501, 6] width 5 height 5
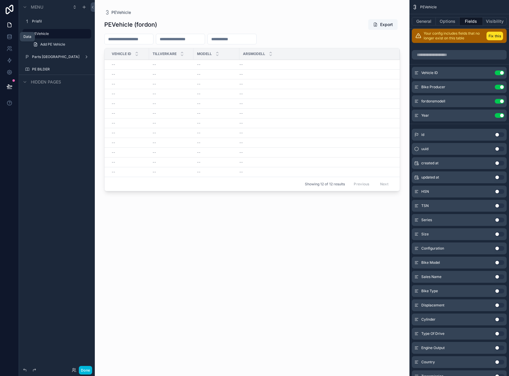
click at [13, 36] on link at bounding box center [9, 37] width 19 height 12
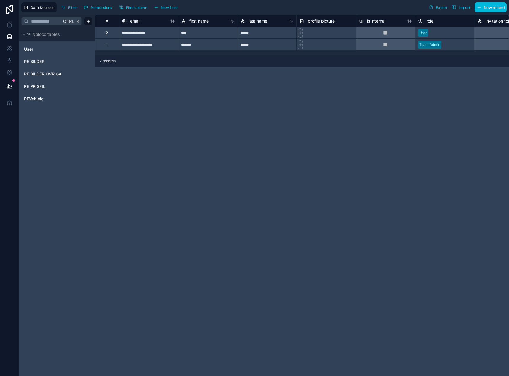
click at [39, 100] on span "PEVehicle" at bounding box center [34, 99] width 20 height 6
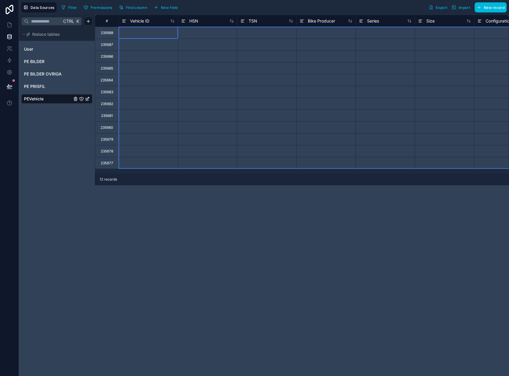
drag, startPoint x: 109, startPoint y: 33, endPoint x: 104, endPoint y: 175, distance: 142.0
click at [104, 175] on div "# Vehicle ID HSN TSN Bike Producer Series Size Configuration Bike Model 235688 …" at bounding box center [302, 195] width 414 height 361
drag, startPoint x: 183, startPoint y: 130, endPoint x: 185, endPoint y: 126, distance: 4.4
click at [184, 129] on div at bounding box center [207, 127] width 59 height 12
drag, startPoint x: 139, startPoint y: 69, endPoint x: 132, endPoint y: 63, distance: 9.9
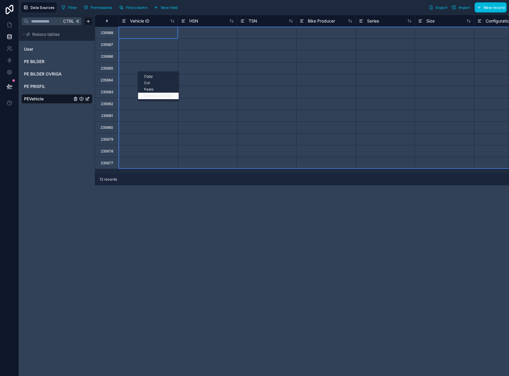
click at [160, 95] on div "Delete rows 1 to 12" at bounding box center [158, 96] width 41 height 7
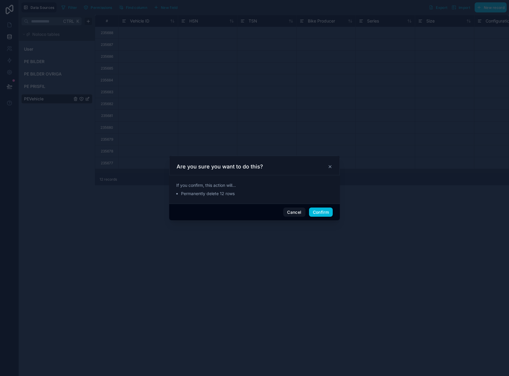
click at [321, 212] on button "Confirm" at bounding box center [321, 212] width 24 height 9
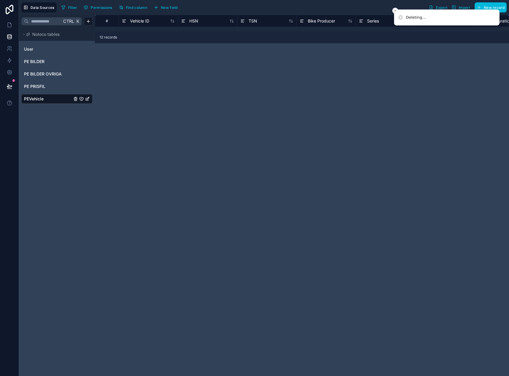
click at [301, 204] on div "# Vehicle ID HSN TSN Bike Producer Series Size Configuration Bike Model 12 reco…" at bounding box center [302, 195] width 414 height 361
click at [42, 87] on span "PE PRISFIL" at bounding box center [34, 87] width 21 height 6
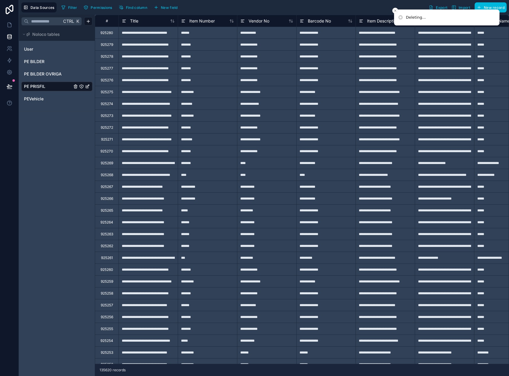
click at [36, 99] on span "PEVehicle" at bounding box center [34, 99] width 20 height 6
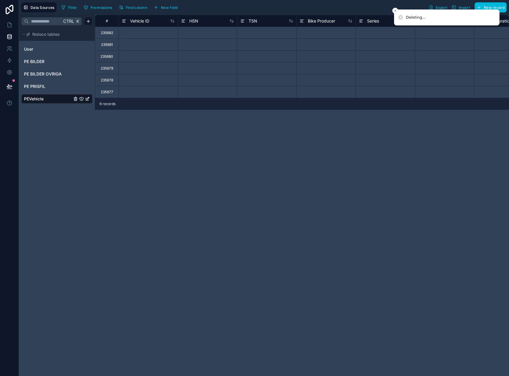
drag, startPoint x: 65, startPoint y: 143, endPoint x: 345, endPoint y: 47, distance: 295.2
click at [72, 143] on div "Ctrl K Noloco tables User PE BILDER PE BILDER OVRIGA PE PRISFIL PEVehicle" at bounding box center [57, 195] width 76 height 361
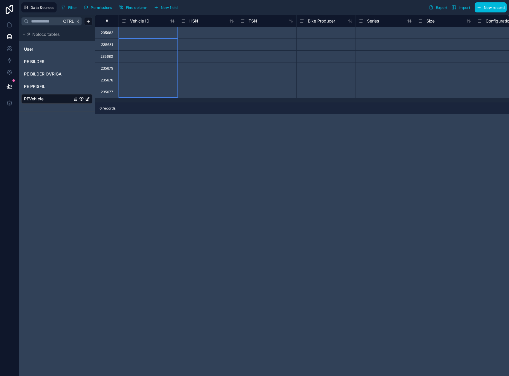
drag, startPoint x: 125, startPoint y: 38, endPoint x: 112, endPoint y: 87, distance: 51.0
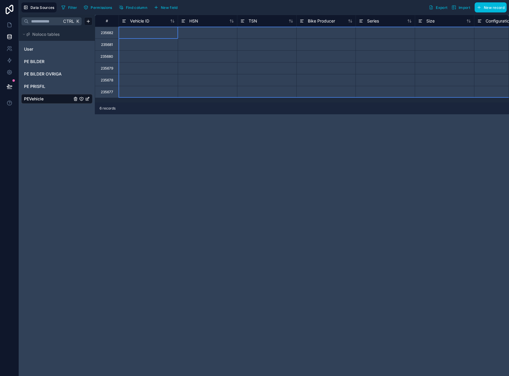
drag, startPoint x: 102, startPoint y: 43, endPoint x: 107, endPoint y: 93, distance: 50.0
click at [133, 98] on div "Delete rows 1 to 6" at bounding box center [139, 99] width 39 height 7
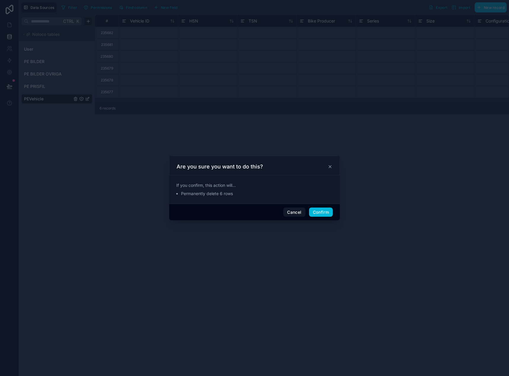
click at [314, 213] on button "Confirm" at bounding box center [321, 212] width 24 height 9
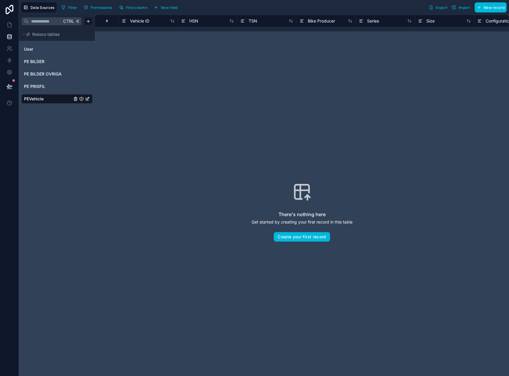
click at [36, 86] on span "PE PRISFIL" at bounding box center [34, 87] width 21 height 6
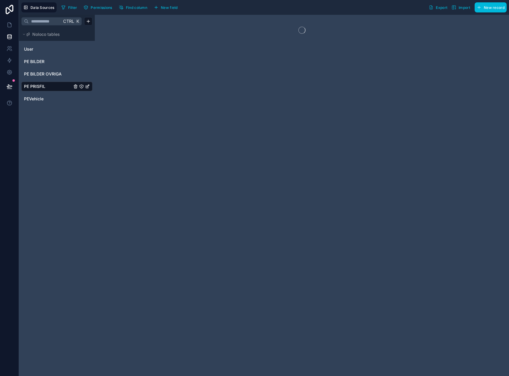
click at [37, 97] on span "PEVehicle" at bounding box center [34, 99] width 20 height 6
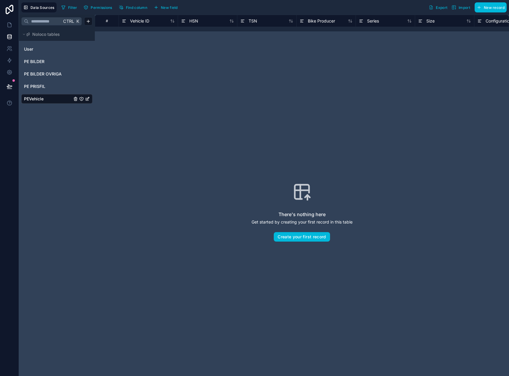
click at [461, 5] on button "Import" at bounding box center [460, 7] width 23 height 10
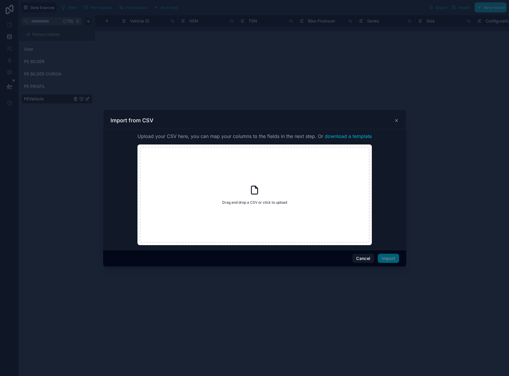
click at [260, 183] on div "Drag and drop a CSV or click to upload Drag and drop a CSV or click to upload" at bounding box center [255, 195] width 230 height 96
type input "**********"
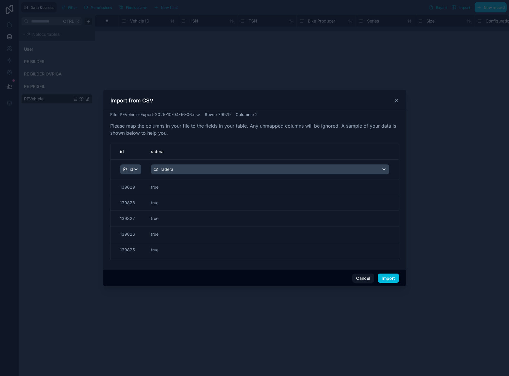
click at [360, 277] on button "Cancel" at bounding box center [363, 278] width 22 height 9
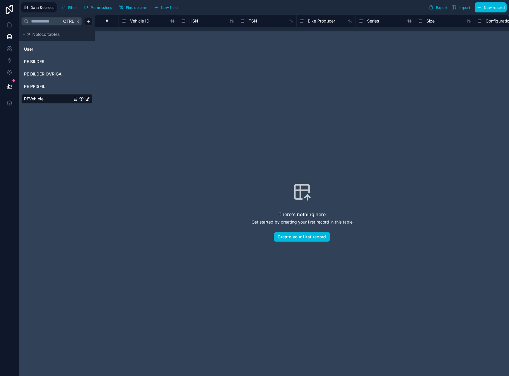
click at [456, 7] on icon "button" at bounding box center [454, 7] width 5 height 5
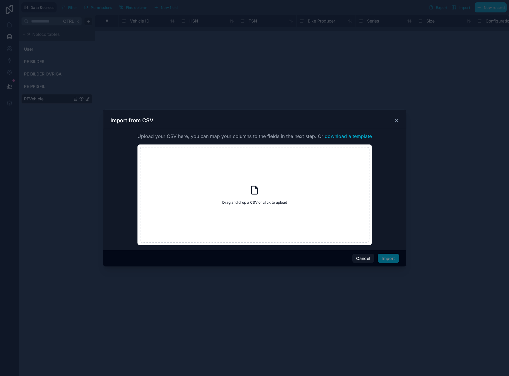
click at [277, 202] on span "Drag and drop a CSV or click to upload" at bounding box center [254, 202] width 65 height 5
type input "**********"
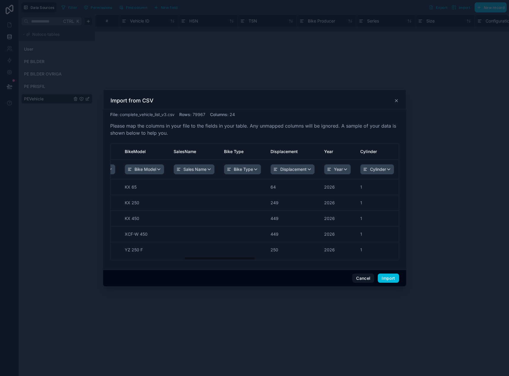
scroll to position [0, 296]
drag, startPoint x: 164, startPoint y: 257, endPoint x: 184, endPoint y: 260, distance: 20.9
click at [184, 260] on tr "190776 YAMAHA YZ 250 F YZ 250 F 250 2026 1 4-STROKE ALL CHAIN OFFROAD YZ 250 F" at bounding box center [392, 251] width 1156 height 18
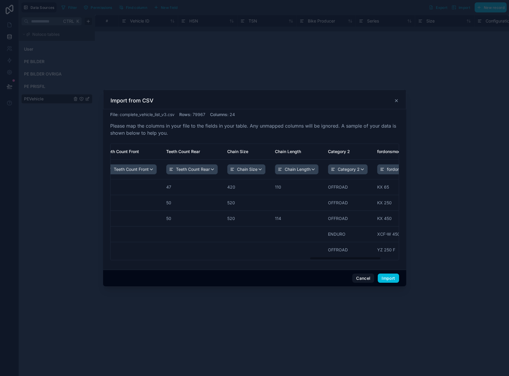
scroll to position [0, 872]
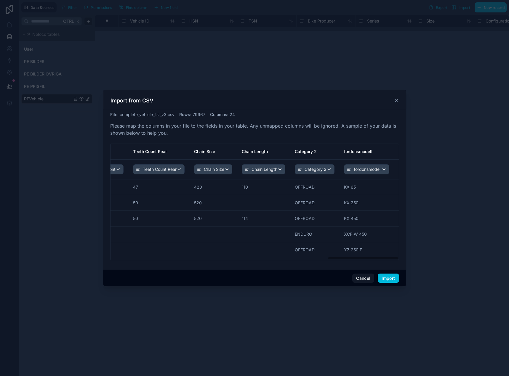
drag, startPoint x: 194, startPoint y: 258, endPoint x: 372, endPoint y: 268, distance: 178.7
click at [371, 268] on div "File : complete_vehicle_list_v3.csv Rows : 79967 Columns : 24 Please map the co…" at bounding box center [254, 189] width 303 height 161
click at [396, 279] on button "Import" at bounding box center [388, 278] width 21 height 9
click at [396, 279] on span "Import" at bounding box center [388, 278] width 21 height 9
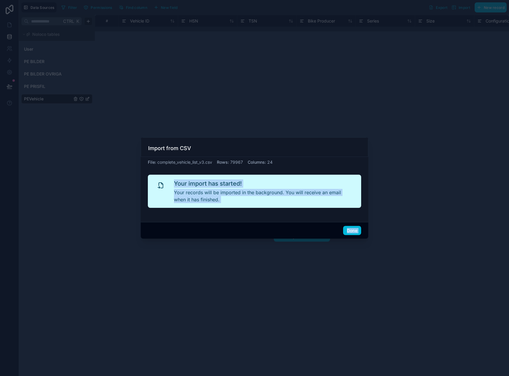
click at [352, 228] on button "Done" at bounding box center [352, 230] width 18 height 9
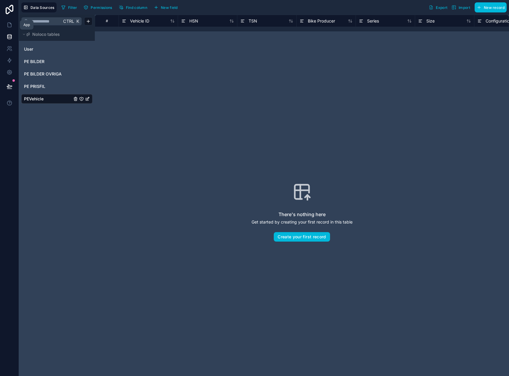
click at [11, 25] on icon at bounding box center [10, 25] width 4 height 4
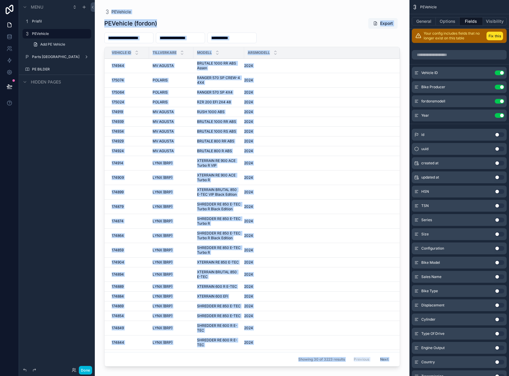
click at [57, 139] on div "Menu Prisfil PEVehicle Add PE Vehicle Parts Europe PE BILDER Hidden pages" at bounding box center [57, 184] width 76 height 369
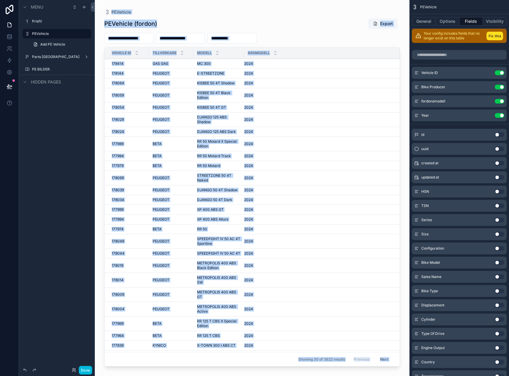
click at [304, 17] on div "PEVehicle ([PERSON_NAME]) Export Vehicle ID tillverkare modell arsmodell 178414…" at bounding box center [252, 192] width 296 height 355
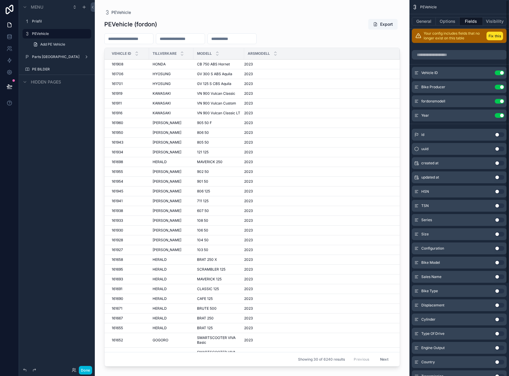
click at [448, 20] on button "Options" at bounding box center [448, 21] width 24 height 8
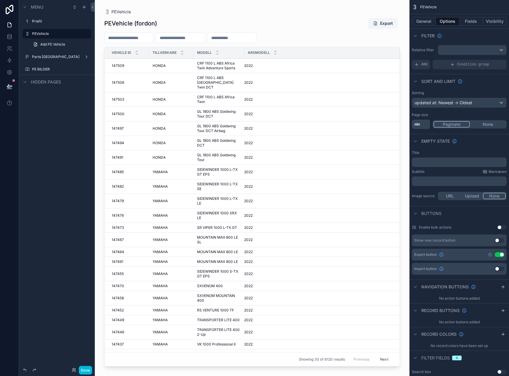
click at [420, 17] on button "General" at bounding box center [424, 21] width 24 height 8
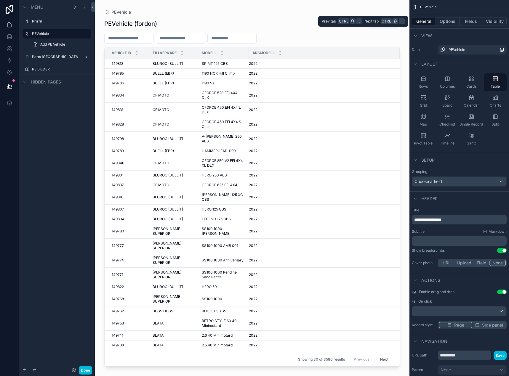
click at [453, 24] on button "Options" at bounding box center [448, 21] width 24 height 8
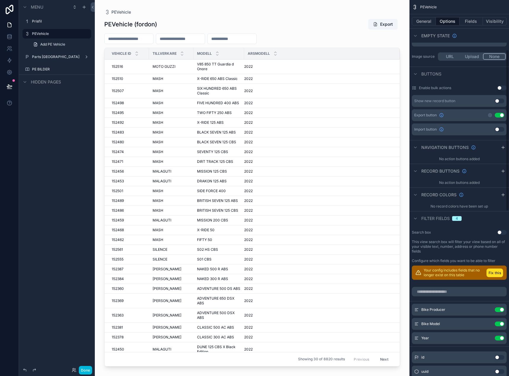
scroll to position [178, 0]
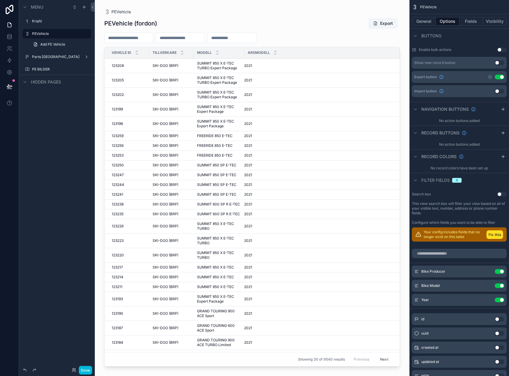
click at [499, 270] on button "Use setting" at bounding box center [499, 271] width 9 height 5
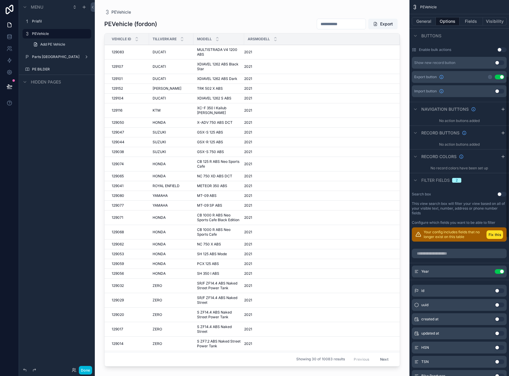
click at [499, 270] on button "Use setting" at bounding box center [499, 271] width 9 height 5
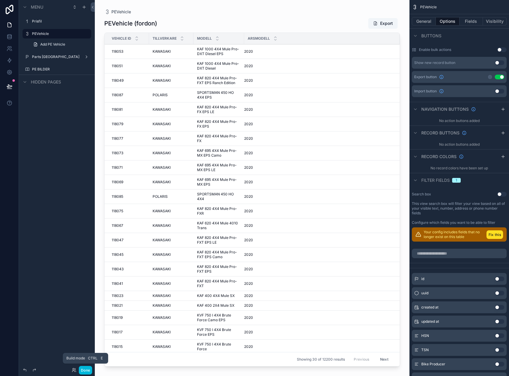
click at [87, 372] on button "Done" at bounding box center [85, 370] width 13 height 9
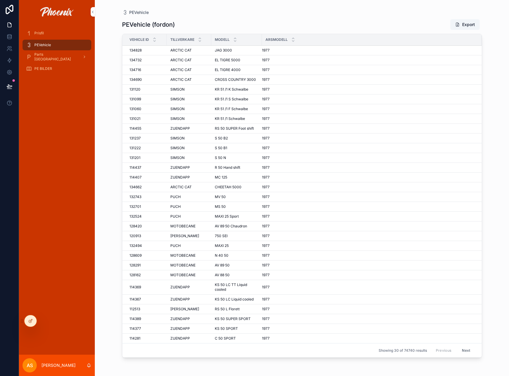
click at [31, 319] on icon at bounding box center [30, 321] width 5 height 5
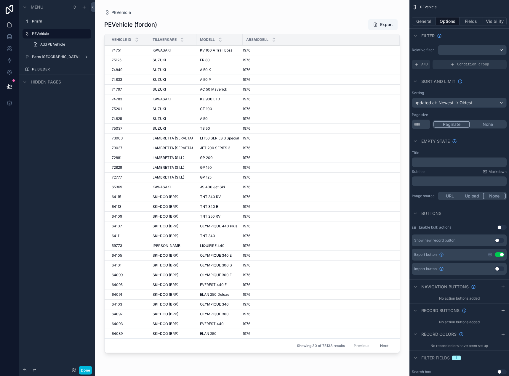
click at [242, 25] on div "scrollable content" at bounding box center [252, 184] width 315 height 369
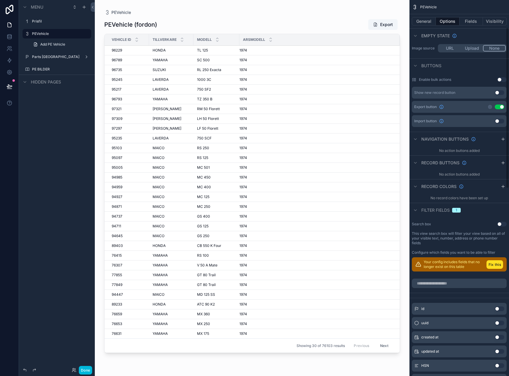
scroll to position [148, 0]
click at [503, 224] on button "Use setting" at bounding box center [501, 224] width 9 height 5
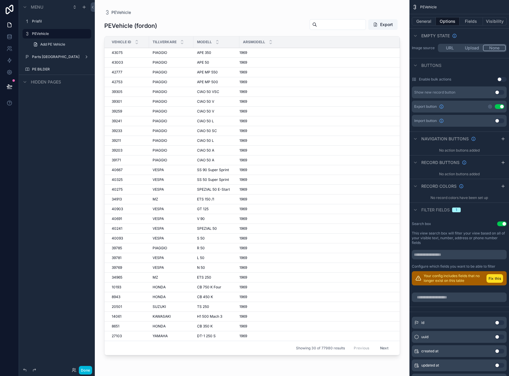
drag, startPoint x: 88, startPoint y: 374, endPoint x: 90, endPoint y: 372, distance: 3.1
click at [88, 373] on button "Done" at bounding box center [85, 370] width 13 height 9
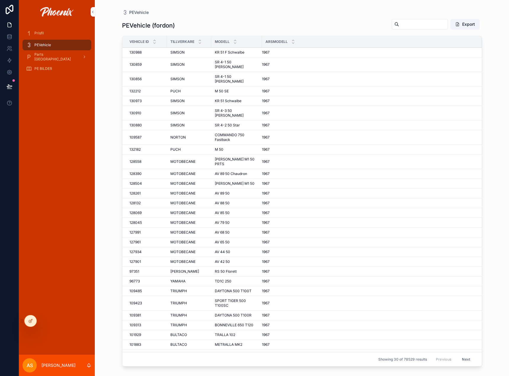
click at [399, 28] on input "scrollable content" at bounding box center [423, 24] width 49 height 8
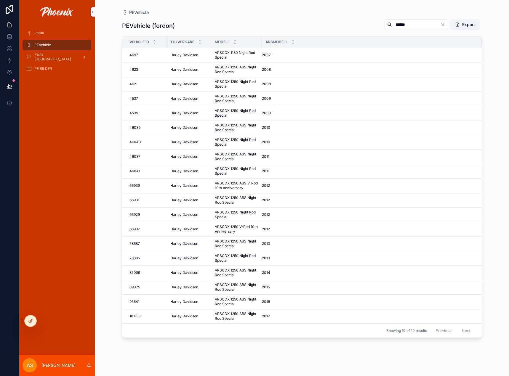
type input "******"
click at [442, 25] on icon "Clear" at bounding box center [443, 24] width 2 height 2
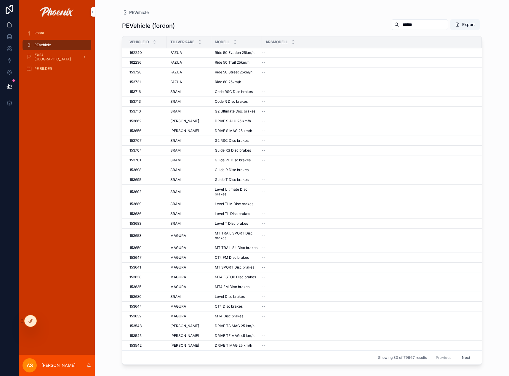
click at [287, 27] on div "PEVehicle ([PERSON_NAME]) ****** Export" at bounding box center [302, 26] width 360 height 14
click at [293, 41] on icon "scrollable content" at bounding box center [293, 41] width 4 height 4
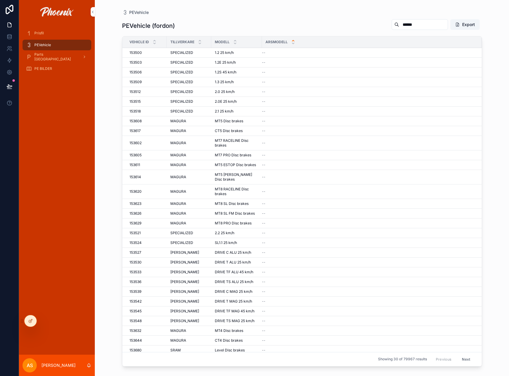
click at [293, 45] on icon "scrollable content" at bounding box center [293, 43] width 4 height 4
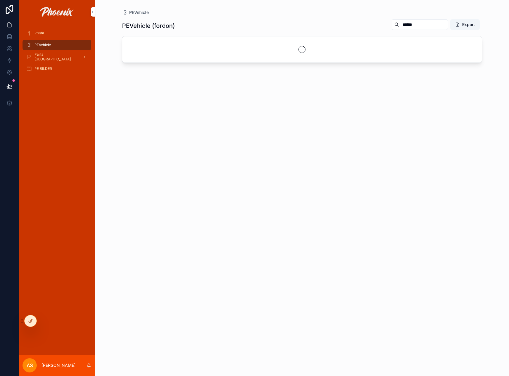
click at [27, 322] on div at bounding box center [31, 321] width 12 height 11
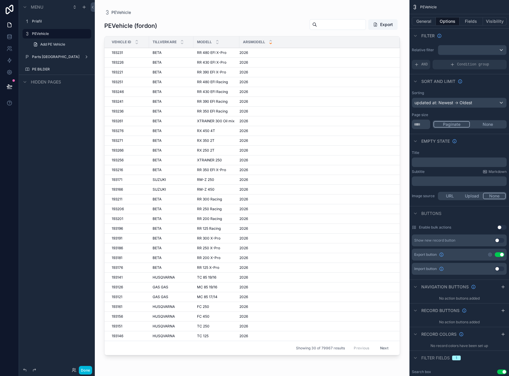
click at [249, 27] on div "scrollable content" at bounding box center [252, 184] width 315 height 369
click at [80, 372] on button "Done" at bounding box center [85, 370] width 13 height 9
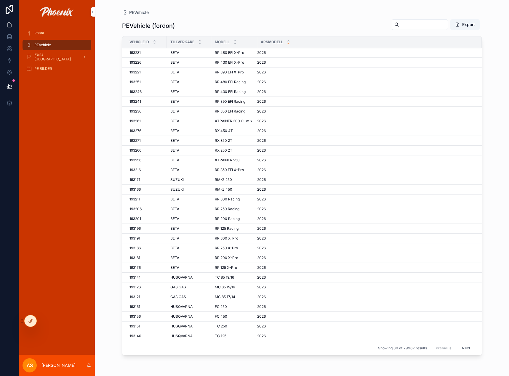
click at [287, 41] on icon "scrollable content" at bounding box center [288, 41] width 4 height 4
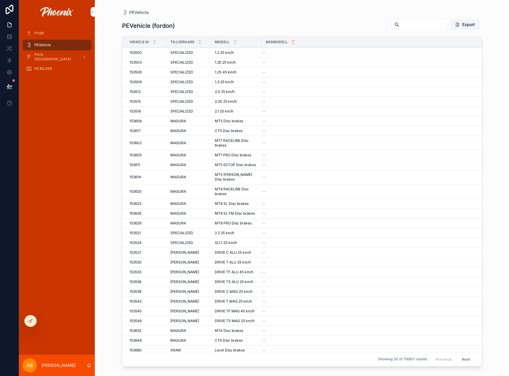
click at [293, 44] on icon "scrollable content" at bounding box center [293, 43] width 4 height 4
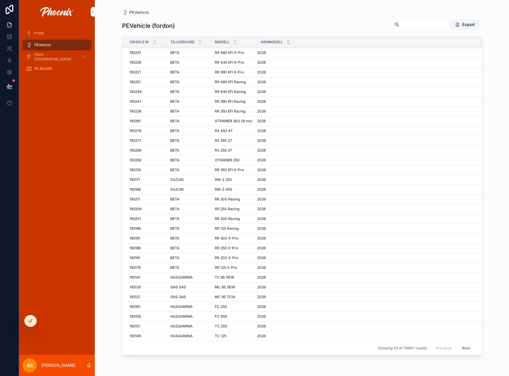
click at [198, 42] on icon "scrollable content" at bounding box center [200, 43] width 4 height 4
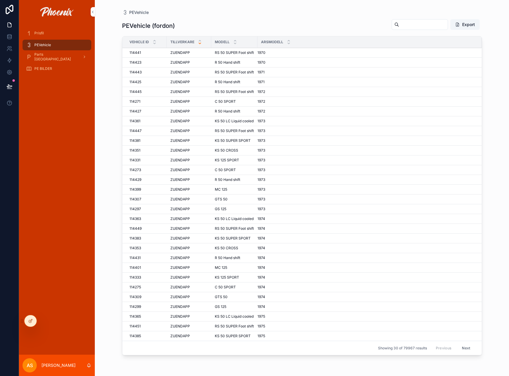
click at [200, 44] on icon "scrollable content" at bounding box center [200, 43] width 4 height 4
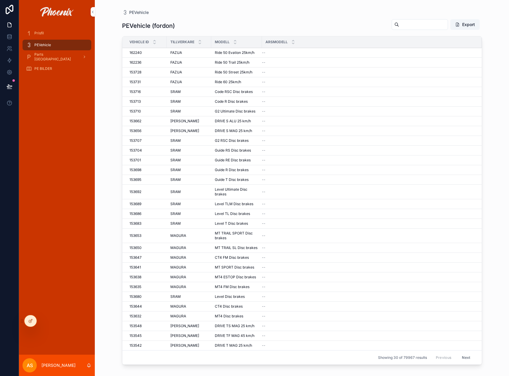
click at [200, 44] on icon "scrollable content" at bounding box center [200, 43] width 4 height 4
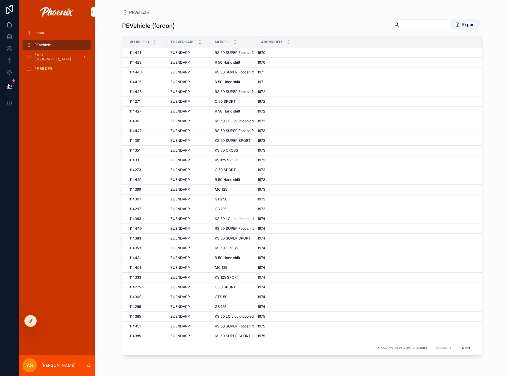
click at [200, 44] on icon "scrollable content" at bounding box center [200, 43] width 4 height 4
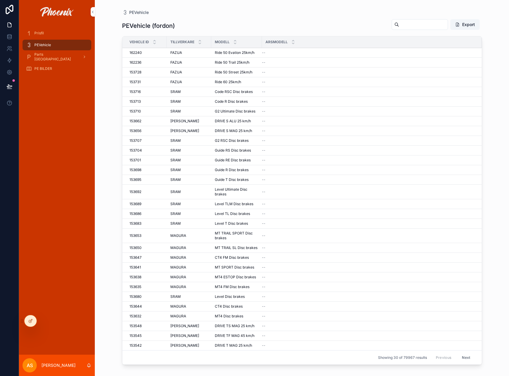
click at [155, 43] on icon "scrollable content" at bounding box center [155, 43] width 4 height 4
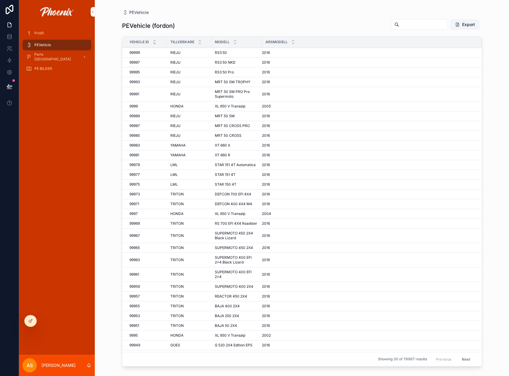
click at [156, 41] on icon "scrollable content" at bounding box center [155, 41] width 4 height 4
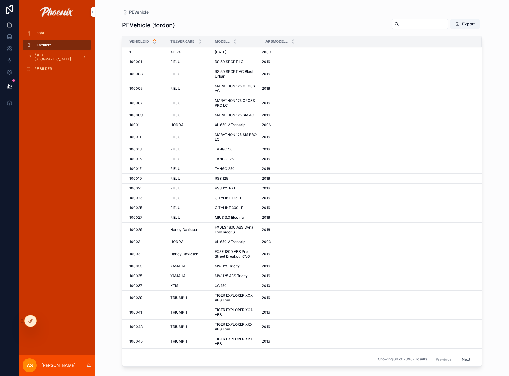
click at [472, 25] on button "Export" at bounding box center [464, 24] width 29 height 11
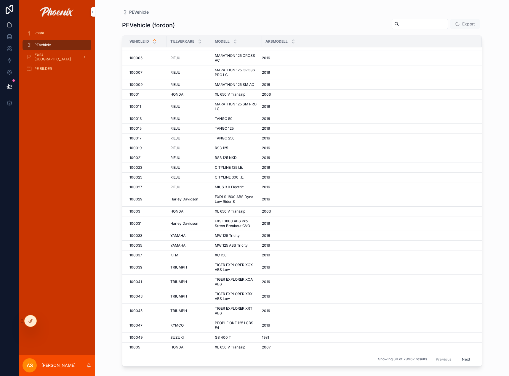
scroll to position [40, 0]
